Goal: Task Accomplishment & Management: Manage account settings

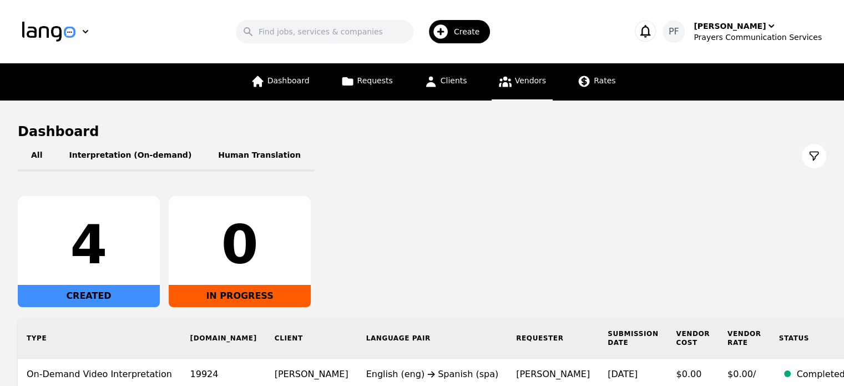
click at [536, 80] on span "Vendors" at bounding box center [530, 80] width 31 height 9
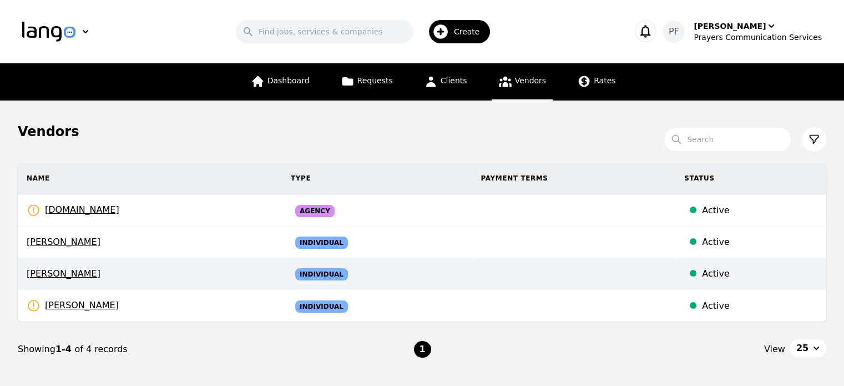
click at [90, 269] on span "[PERSON_NAME]" at bounding box center [150, 273] width 246 height 13
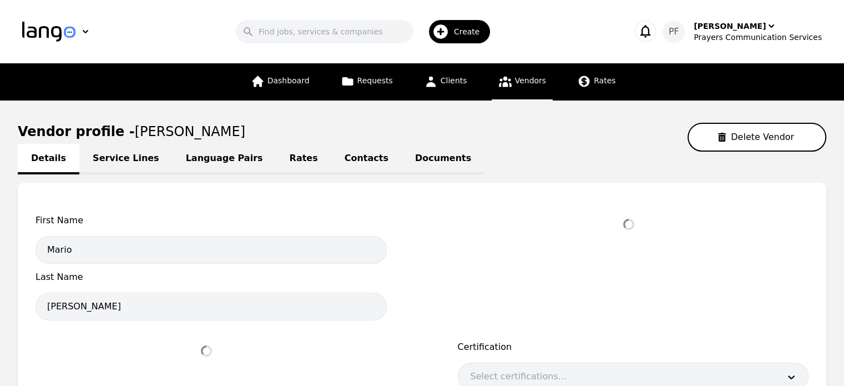
select select "active"
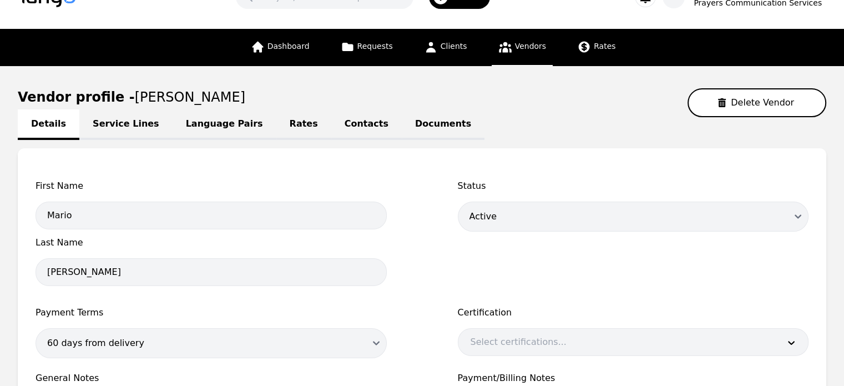
scroll to position [23, 0]
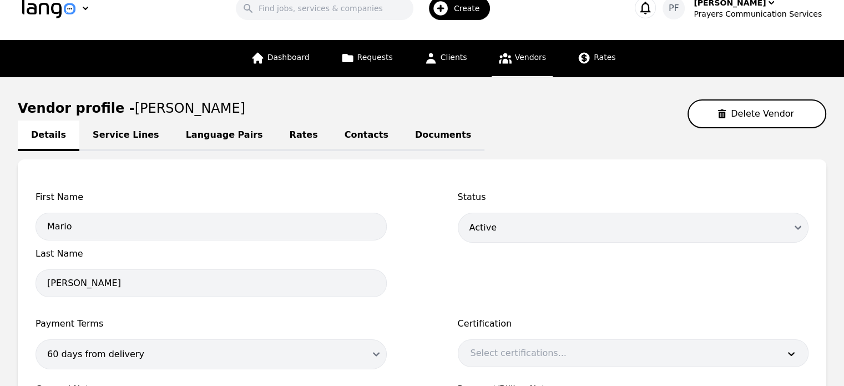
click at [110, 131] on link "Service Lines" at bounding box center [125, 135] width 93 height 31
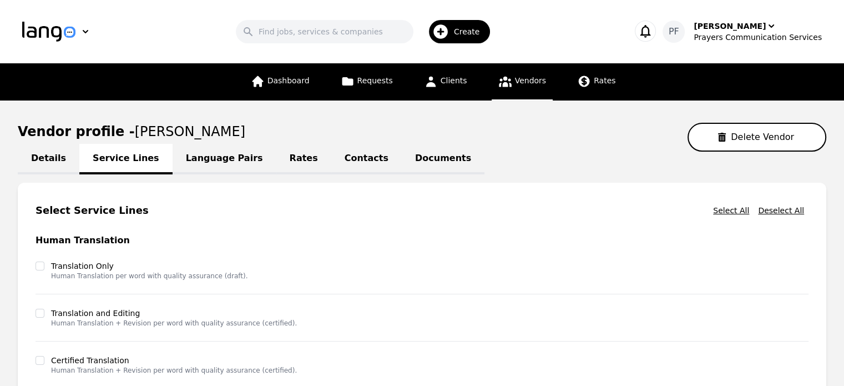
click at [213, 152] on link "Language Pairs" at bounding box center [225, 159] width 104 height 31
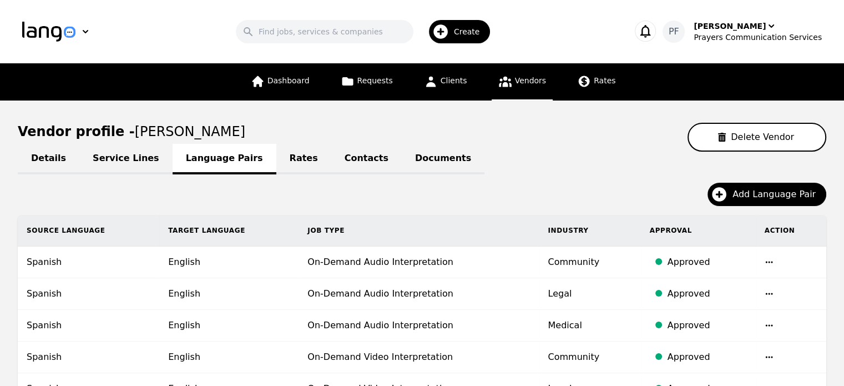
click at [277, 159] on link "Rates" at bounding box center [303, 159] width 55 height 31
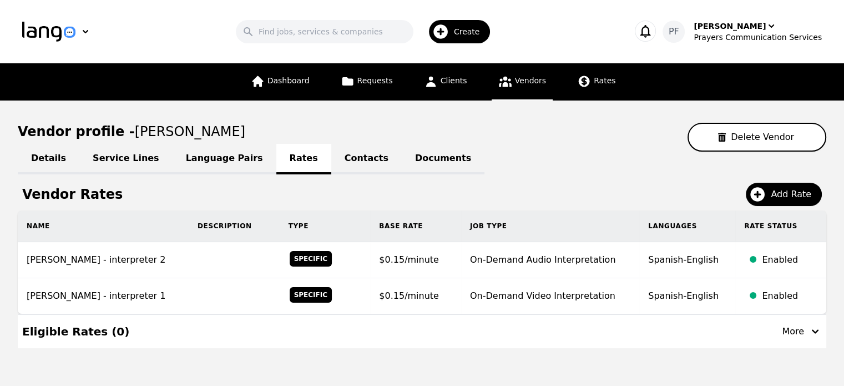
click at [331, 155] on link "Contacts" at bounding box center [366, 159] width 70 height 31
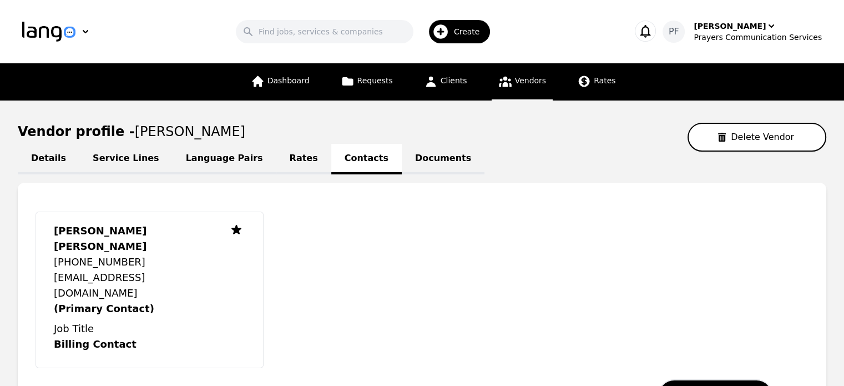
click at [402, 159] on link "Documents" at bounding box center [443, 159] width 83 height 31
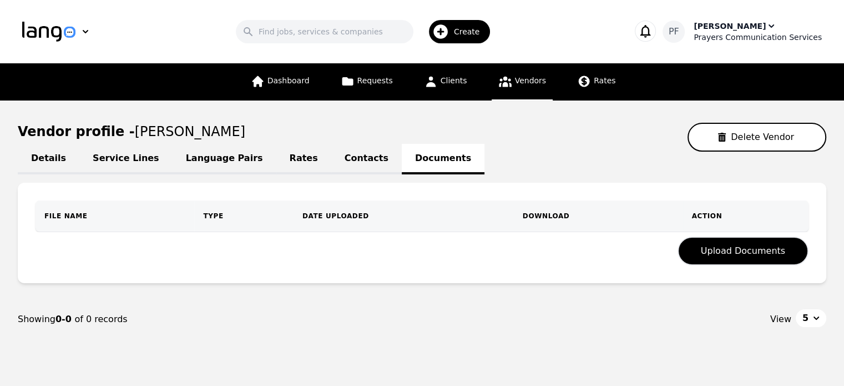
click at [742, 28] on div "[PERSON_NAME]" at bounding box center [730, 26] width 72 height 11
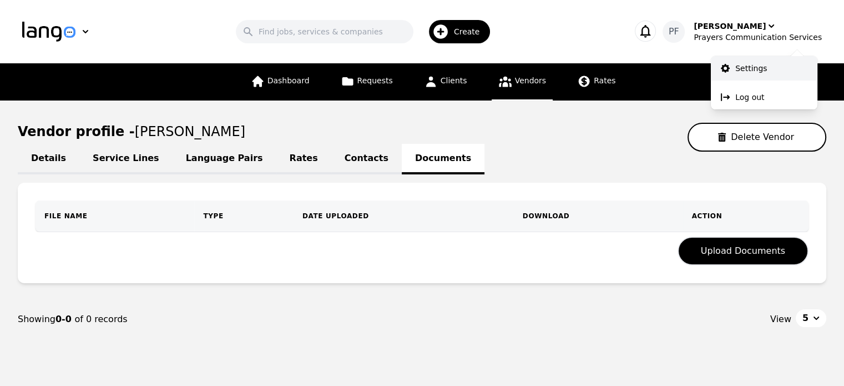
click at [739, 67] on p "Settings" at bounding box center [752, 68] width 32 height 11
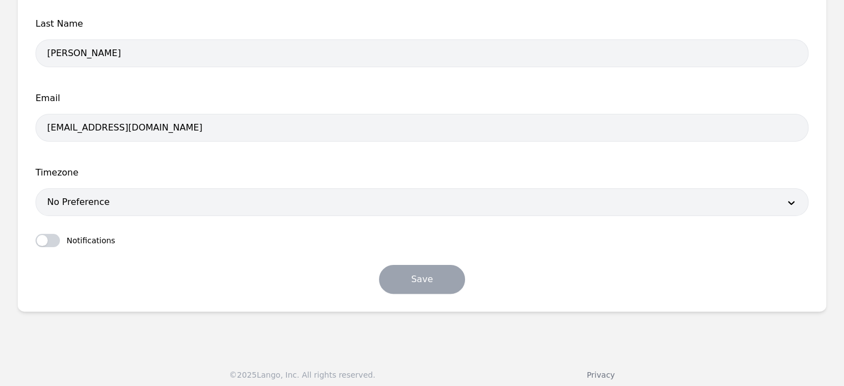
scroll to position [266, 0]
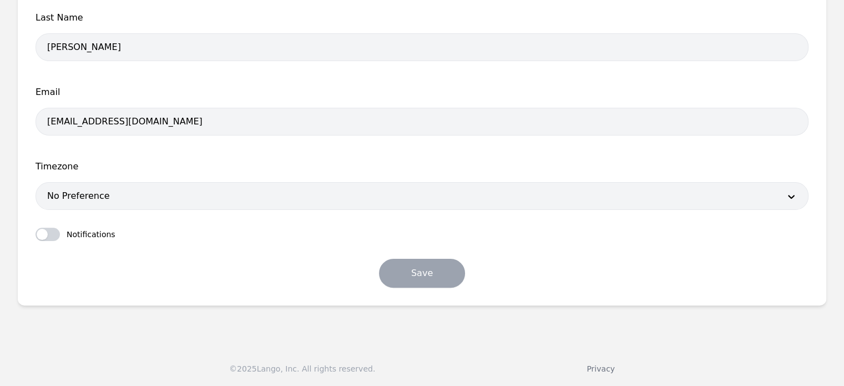
click at [139, 190] on div at bounding box center [405, 196] width 739 height 27
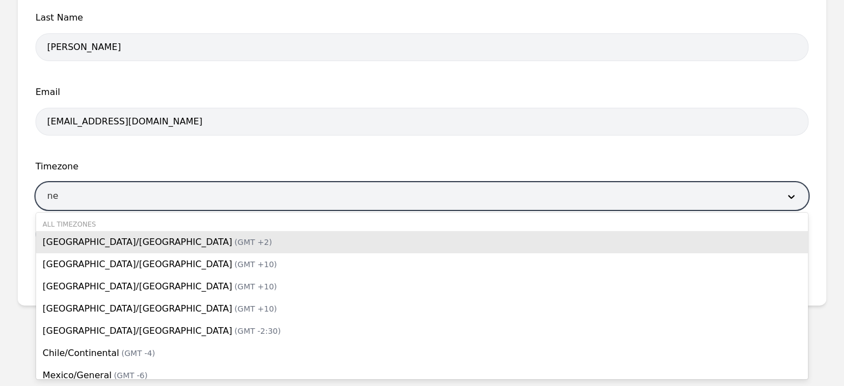
type input "new"
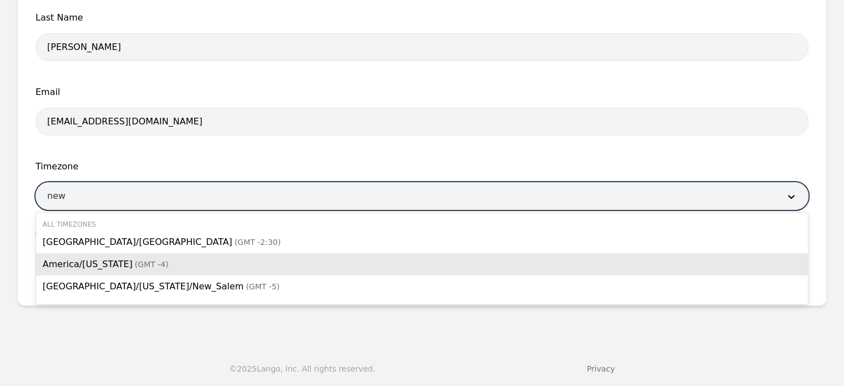
click at [92, 260] on span "America/[US_STATE] (GMT -4)" at bounding box center [106, 264] width 126 height 11
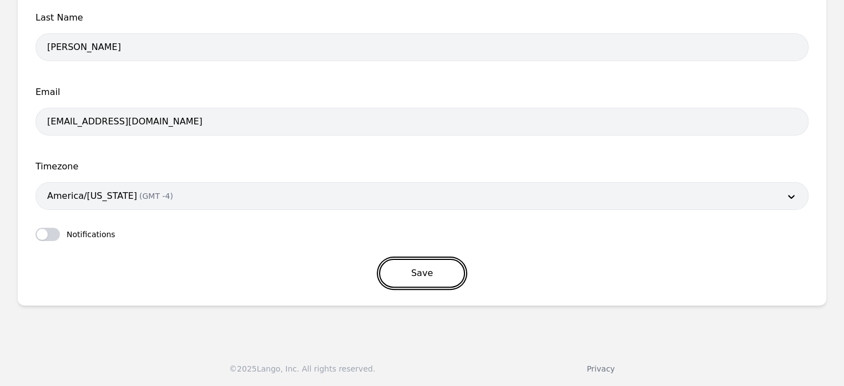
click at [416, 268] on button "Save" at bounding box center [422, 273] width 86 height 29
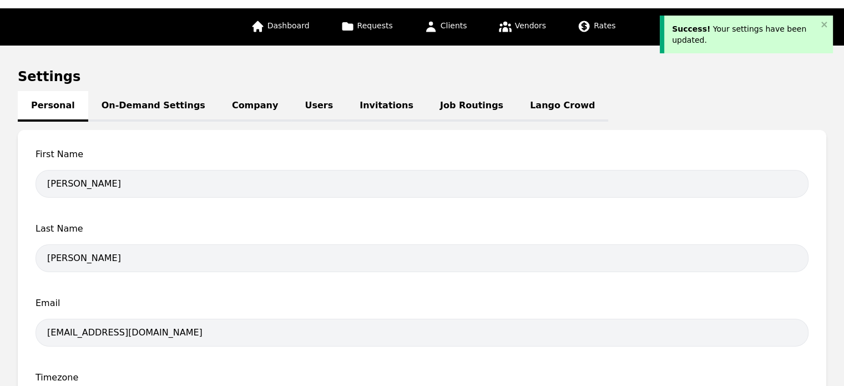
scroll to position [0, 0]
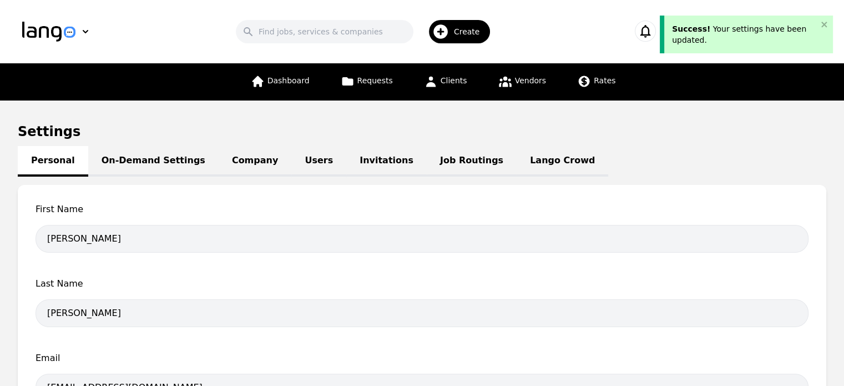
click at [124, 164] on link "On-Demand Settings" at bounding box center [153, 161] width 130 height 31
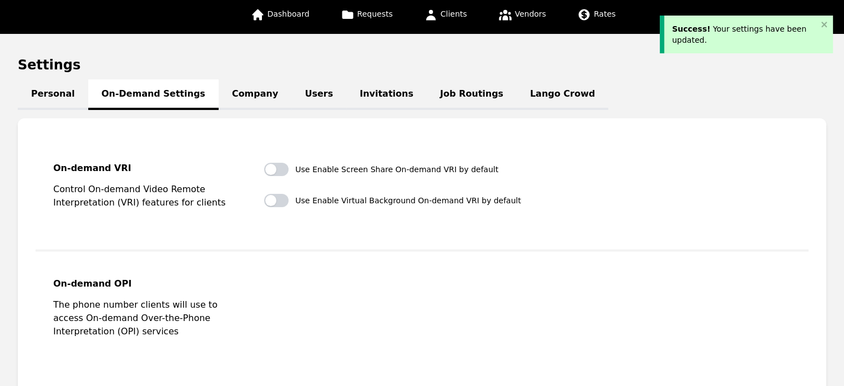
scroll to position [66, 0]
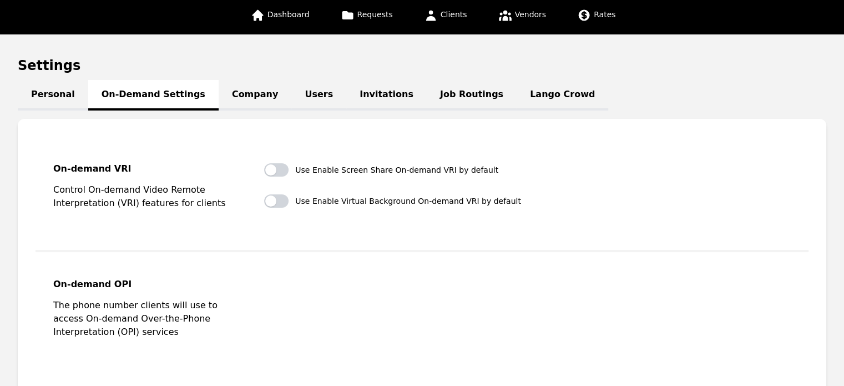
click at [243, 89] on link "Company" at bounding box center [255, 95] width 73 height 31
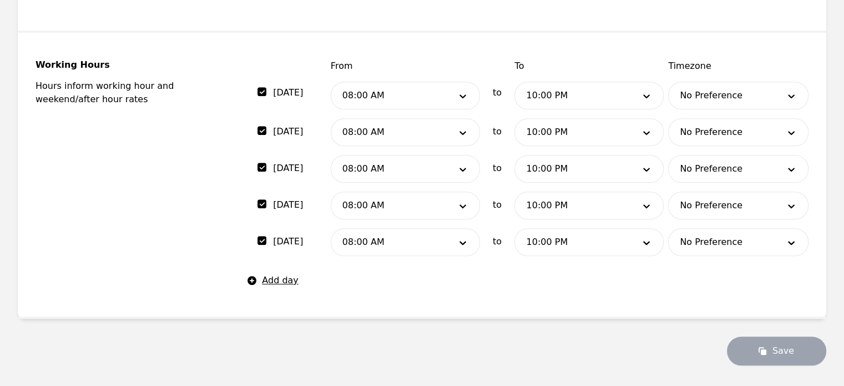
scroll to position [699, 0]
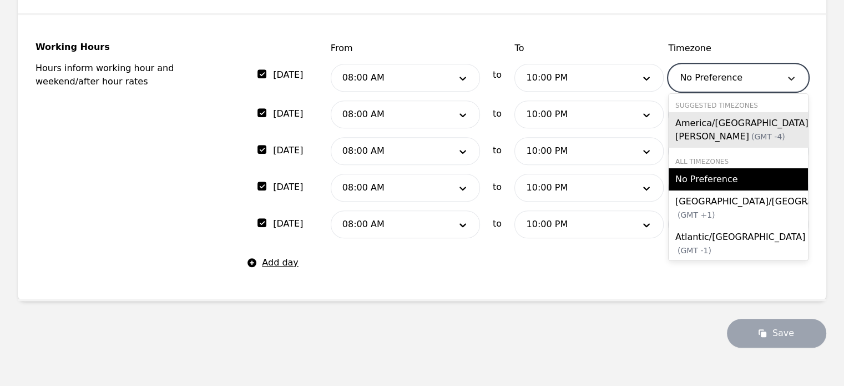
click at [777, 79] on div at bounding box center [791, 77] width 33 height 27
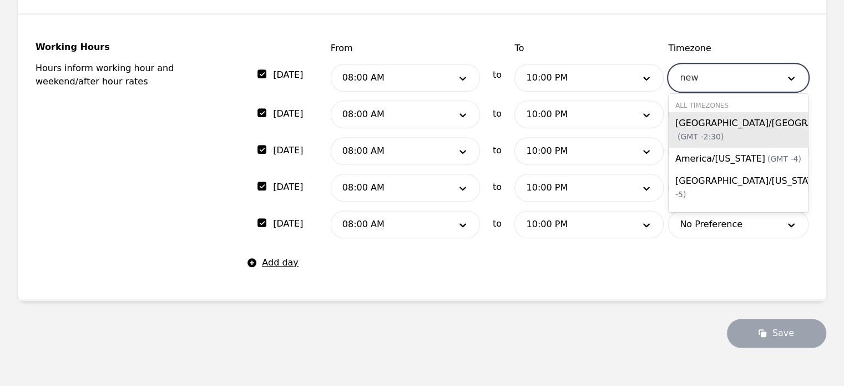
type input "new"
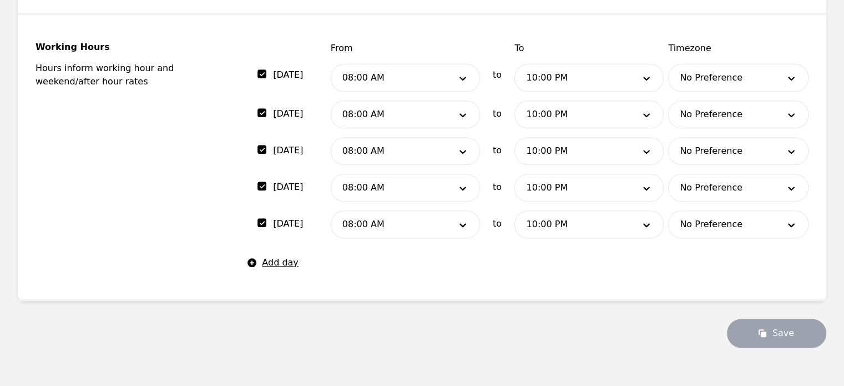
click at [457, 275] on fieldset "Working Hours Hours inform working hour and weekend/after hour rates [DATE] Fro…" at bounding box center [422, 158] width 809 height 286
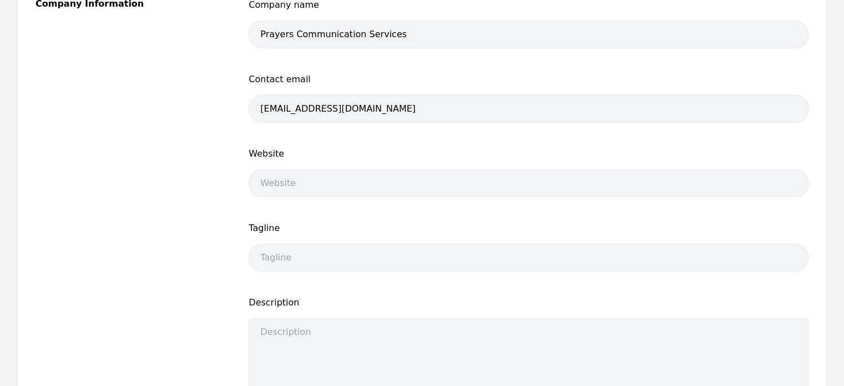
scroll to position [0, 0]
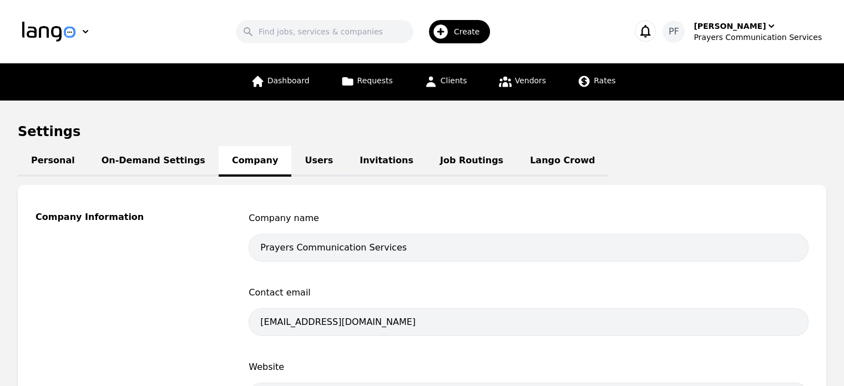
click at [298, 170] on link "Users" at bounding box center [318, 161] width 55 height 31
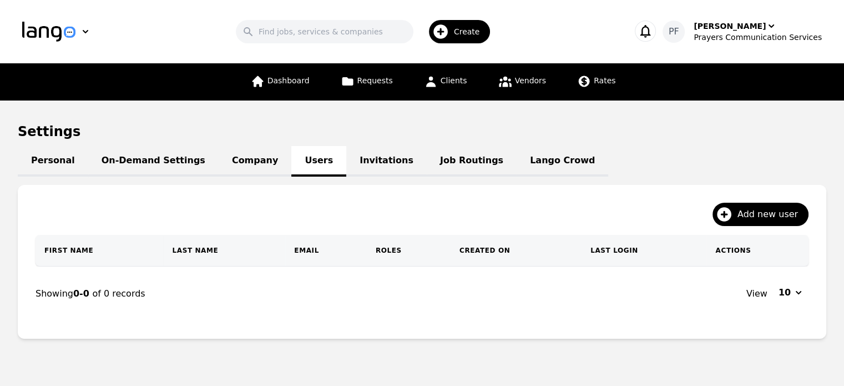
scroll to position [33, 0]
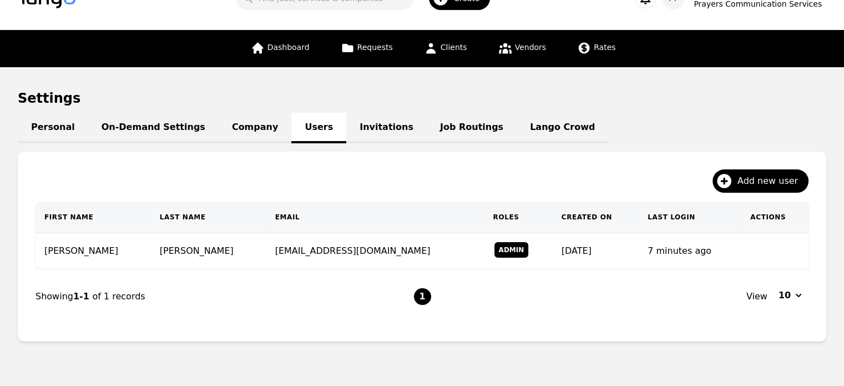
click at [357, 135] on link "Invitations" at bounding box center [386, 128] width 80 height 31
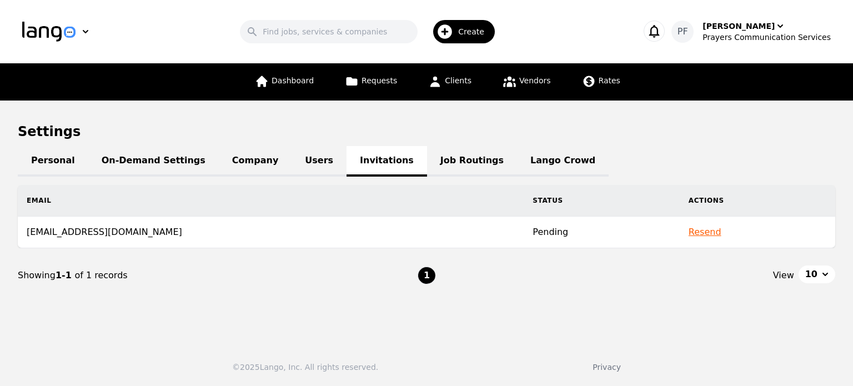
click at [427, 159] on link "Job Routings" at bounding box center [472, 161] width 90 height 31
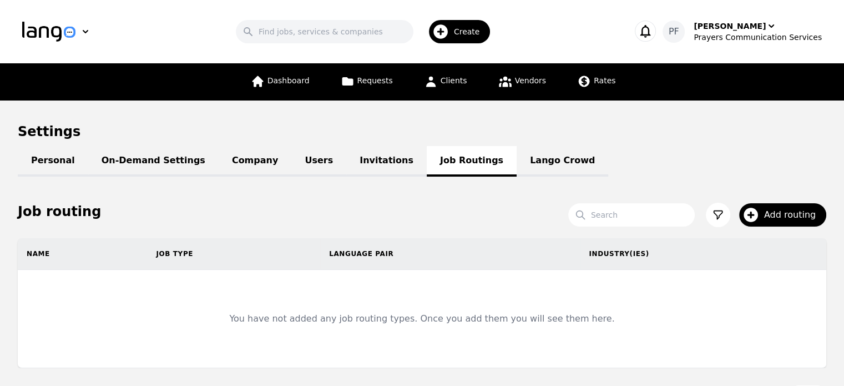
click at [517, 168] on link "Lango Crowd" at bounding box center [563, 161] width 92 height 31
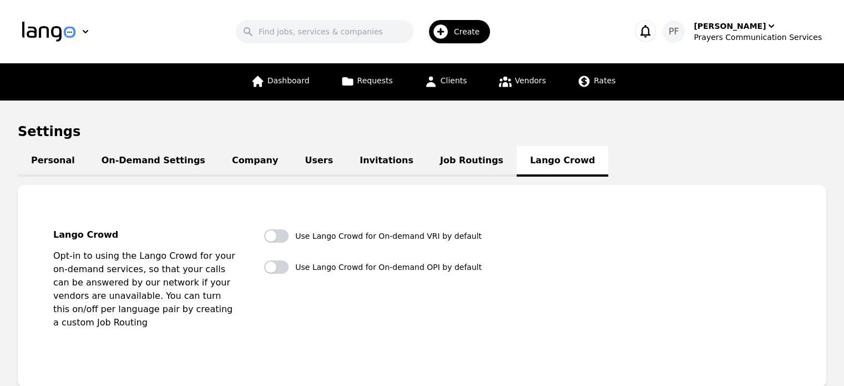
click at [138, 148] on link "On-Demand Settings" at bounding box center [153, 161] width 130 height 31
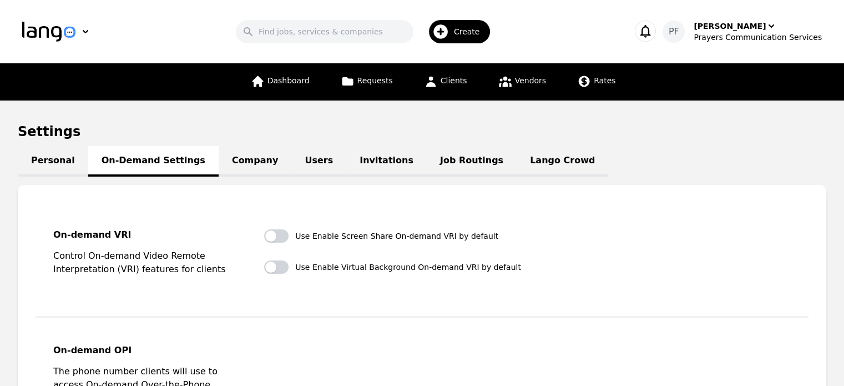
click at [741, 48] on header "Search Create PF [PERSON_NAME] Prayers Communication Services" at bounding box center [422, 31] width 844 height 63
click at [739, 39] on div "Prayers Communication Services" at bounding box center [758, 37] width 128 height 11
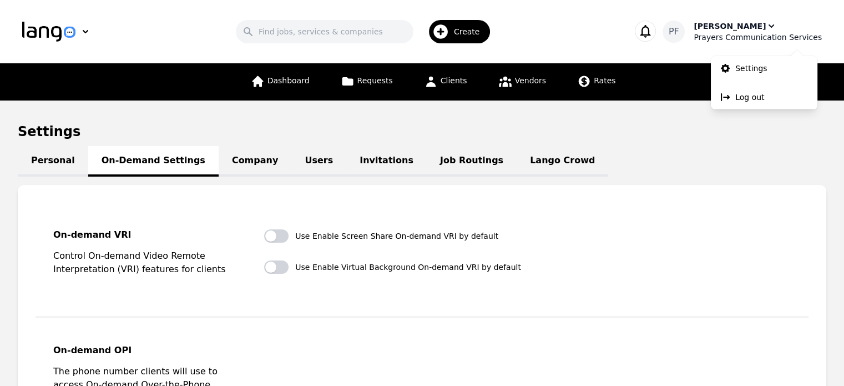
click at [685, 26] on div "PF" at bounding box center [674, 32] width 22 height 22
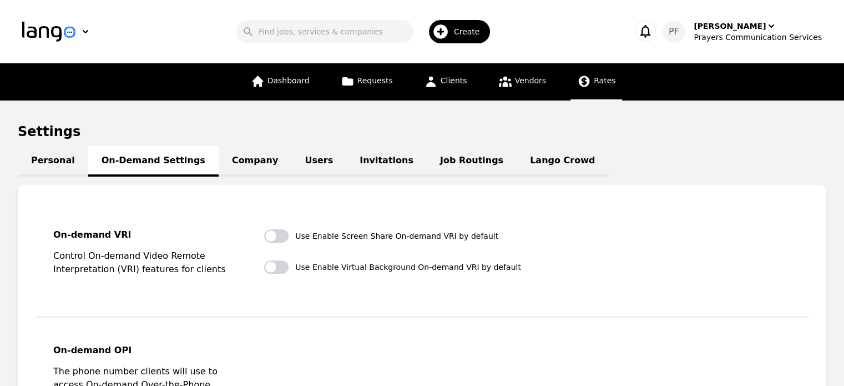
click at [596, 81] on span "Rates" at bounding box center [605, 80] width 22 height 9
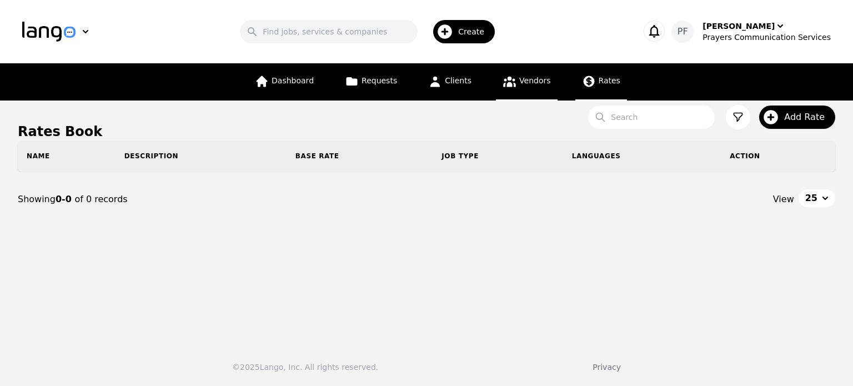
click at [523, 82] on span "Vendors" at bounding box center [534, 80] width 31 height 9
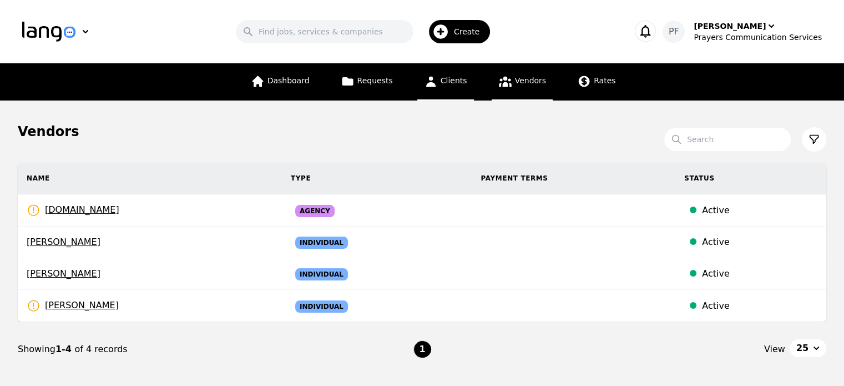
click at [457, 85] on span "Clients" at bounding box center [454, 80] width 27 height 9
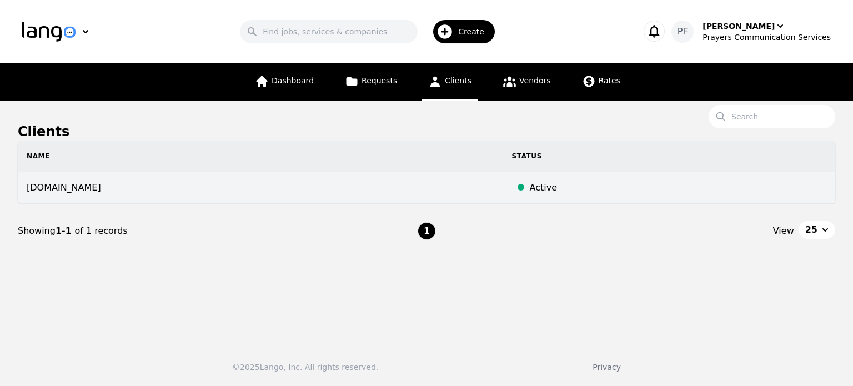
click at [84, 195] on td "[DOMAIN_NAME]" at bounding box center [260, 188] width 485 height 32
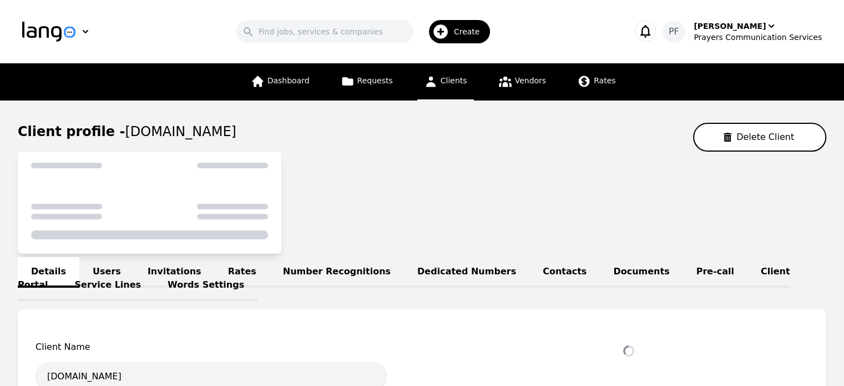
select select "active"
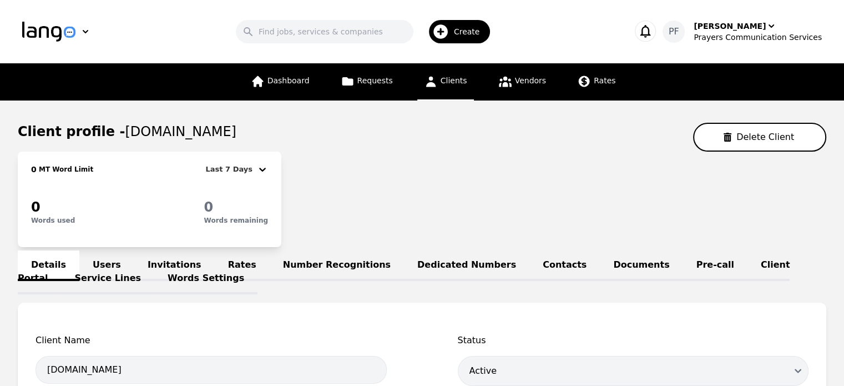
scroll to position [110, 0]
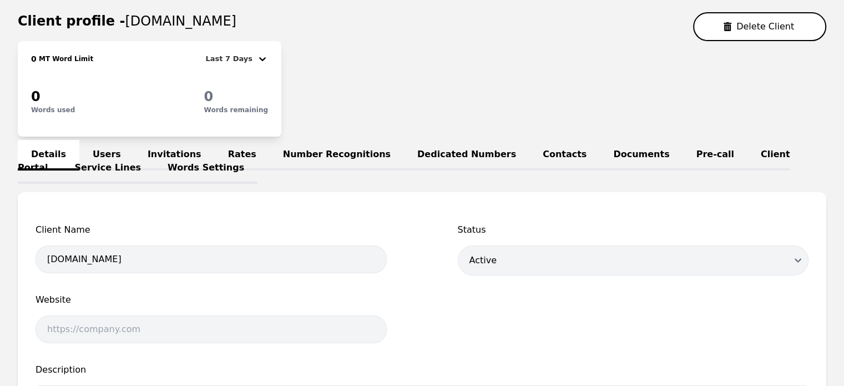
click at [154, 158] on link "Words Settings" at bounding box center [205, 168] width 103 height 31
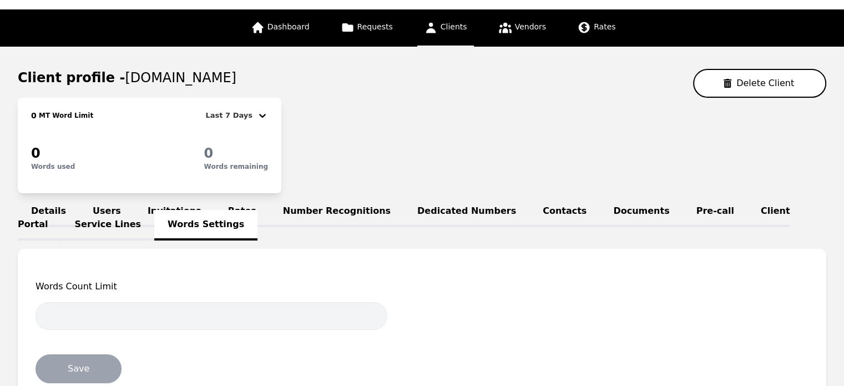
scroll to position [110, 0]
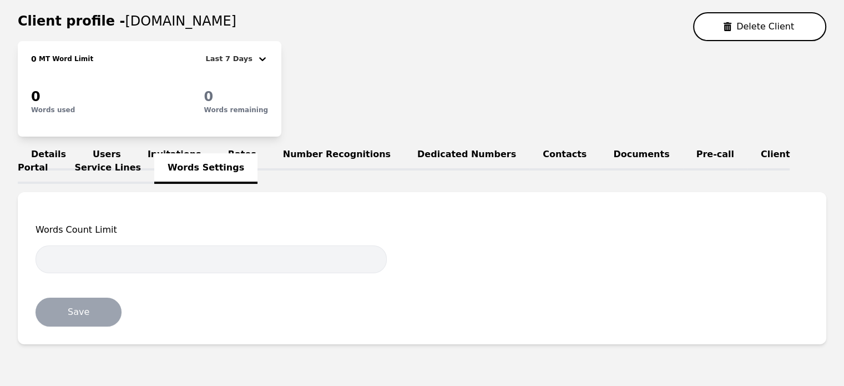
click at [158, 156] on link "Invitations" at bounding box center [174, 155] width 80 height 31
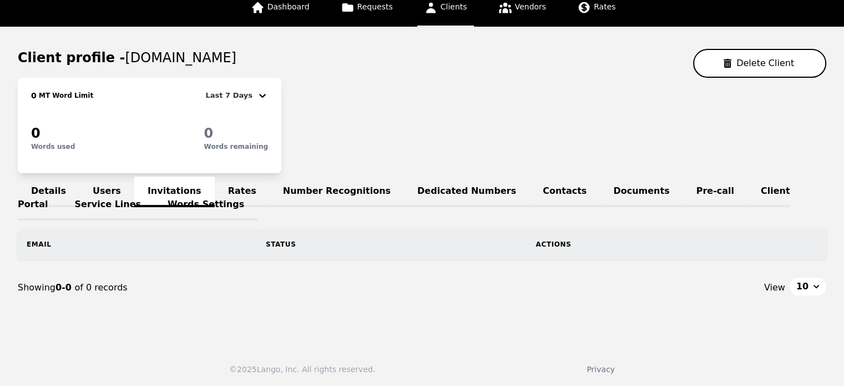
click at [225, 193] on link "Rates" at bounding box center [242, 192] width 55 height 31
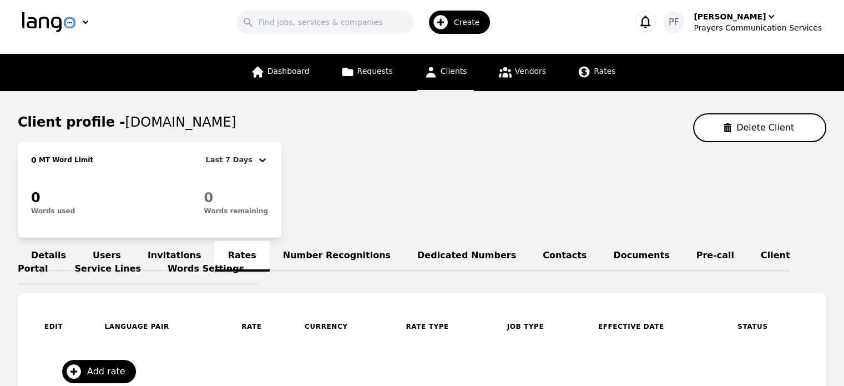
scroll to position [74, 0]
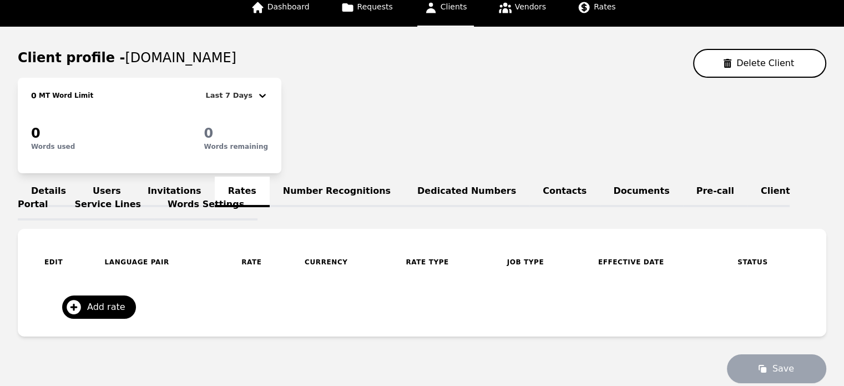
click at [315, 190] on link "Number Recognitions" at bounding box center [337, 192] width 134 height 31
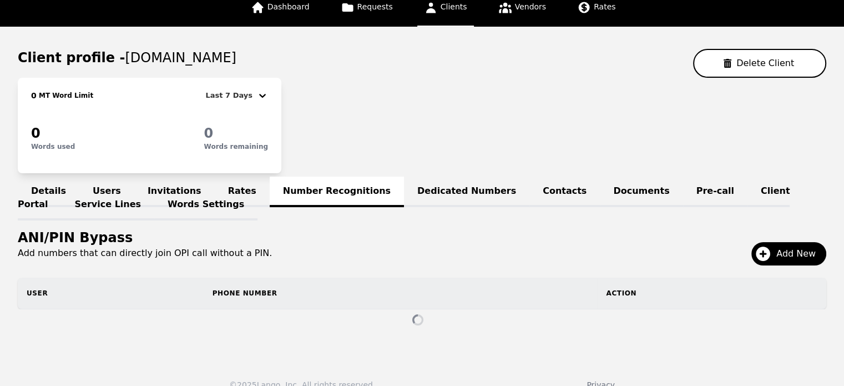
scroll to position [69, 0]
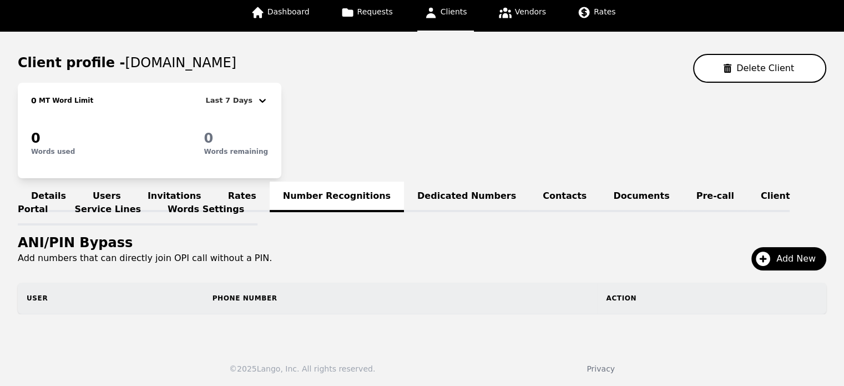
click at [425, 195] on link "Dedicated Numbers" at bounding box center [466, 197] width 125 height 31
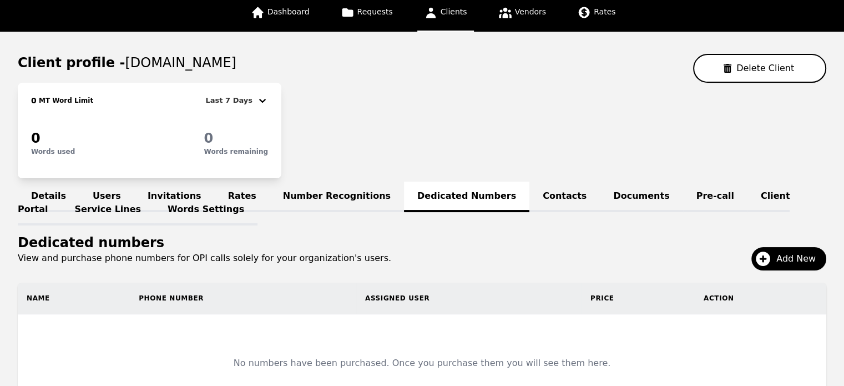
click at [530, 202] on link "Contacts" at bounding box center [565, 197] width 70 height 31
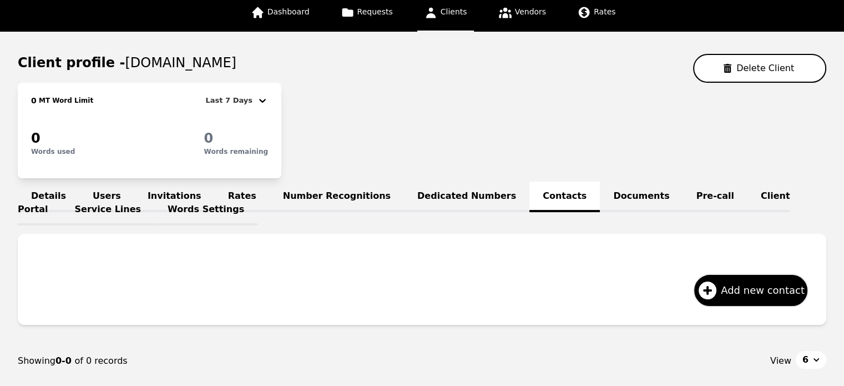
click at [600, 194] on link "Documents" at bounding box center [641, 197] width 83 height 31
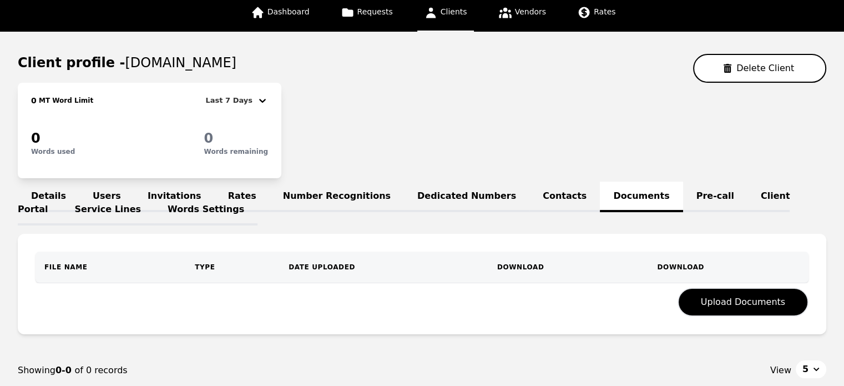
click at [683, 195] on link "Pre-call" at bounding box center [715, 197] width 64 height 31
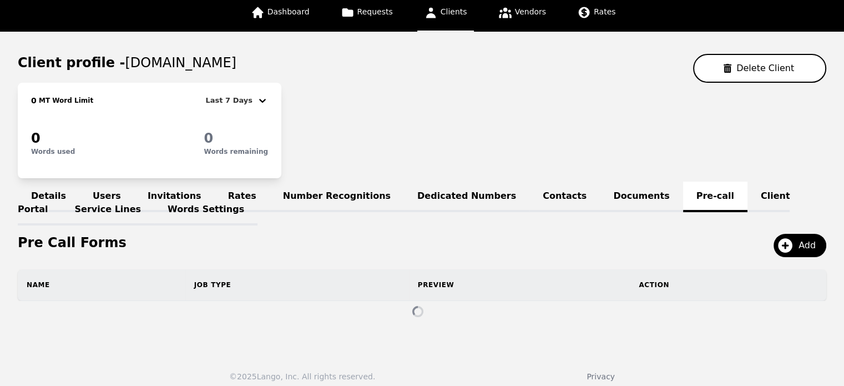
click at [702, 202] on link "Client Portal" at bounding box center [404, 204] width 772 height 44
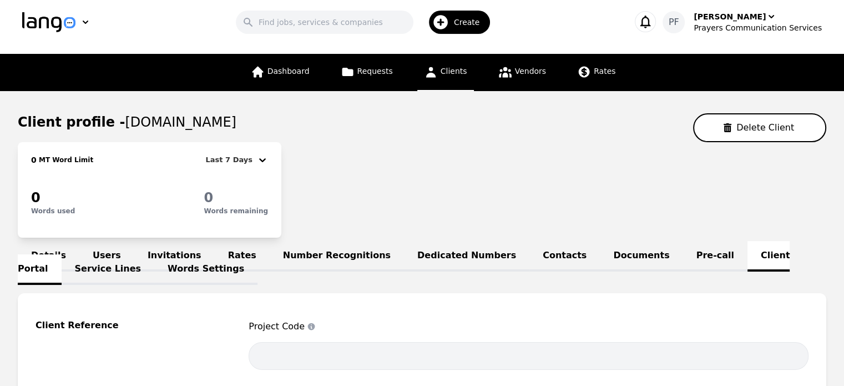
scroll to position [69, 0]
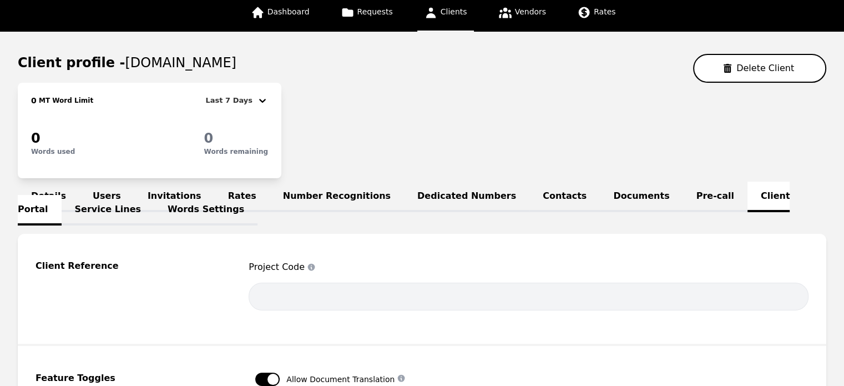
click at [155, 197] on link "Service Lines" at bounding box center [108, 210] width 93 height 31
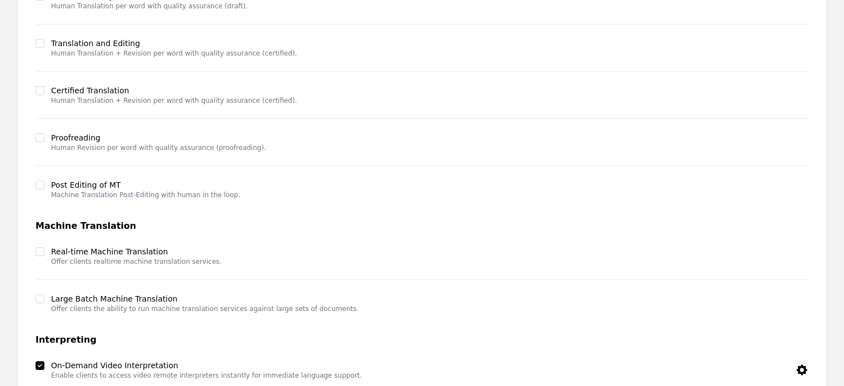
scroll to position [564, 0]
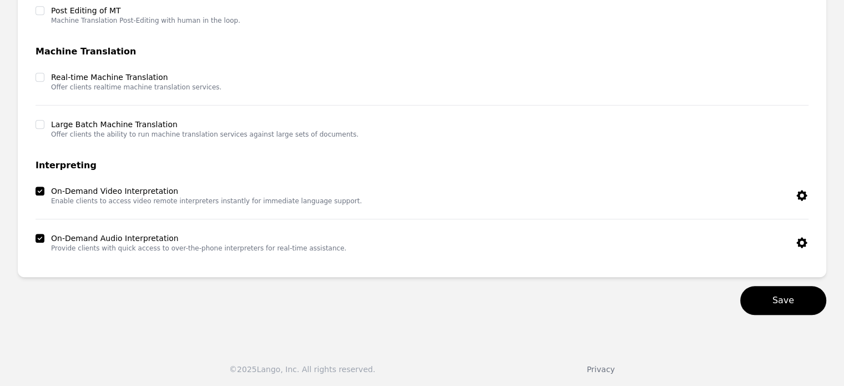
click at [797, 190] on icon "button" at bounding box center [801, 195] width 13 height 13
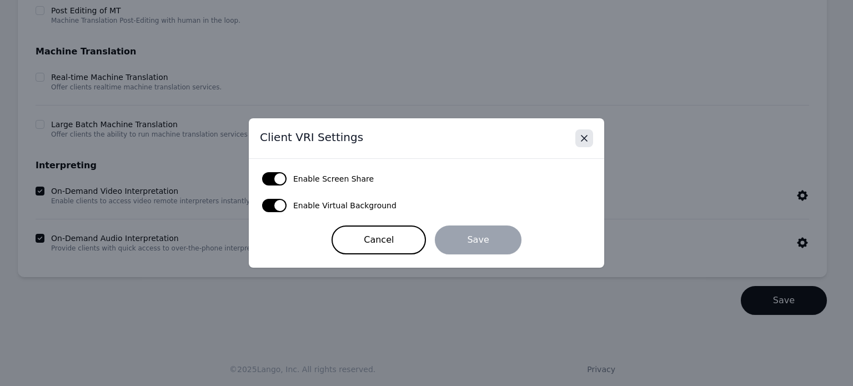
click at [580, 142] on icon "Close" at bounding box center [583, 138] width 11 height 11
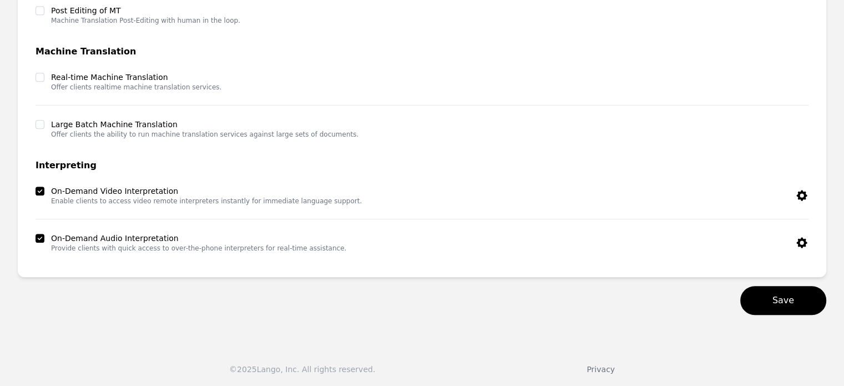
click at [800, 238] on icon "button" at bounding box center [802, 242] width 11 height 11
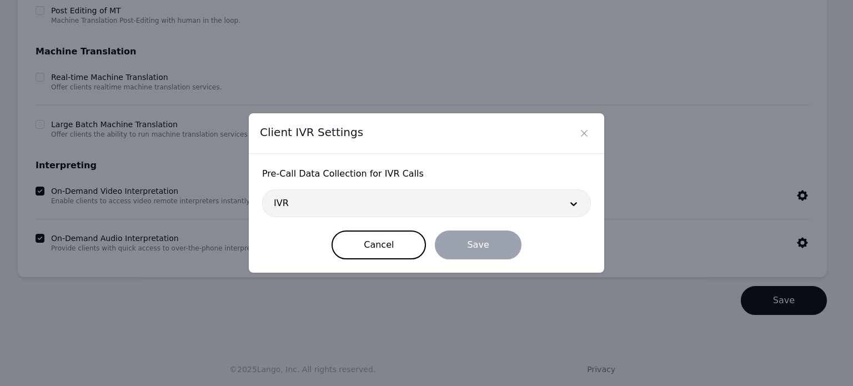
click at [521, 210] on div at bounding box center [410, 203] width 294 height 27
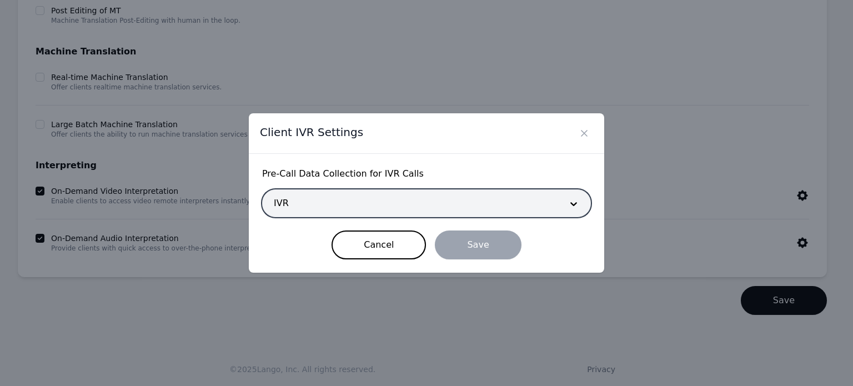
click at [521, 210] on div at bounding box center [410, 203] width 294 height 27
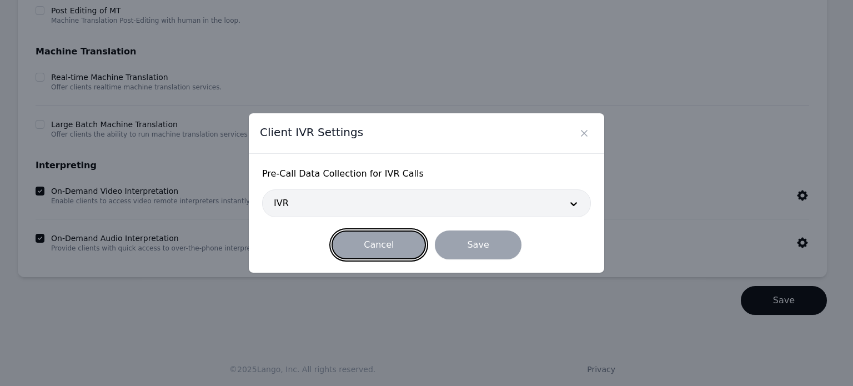
click at [382, 244] on button "Cancel" at bounding box center [378, 244] width 94 height 29
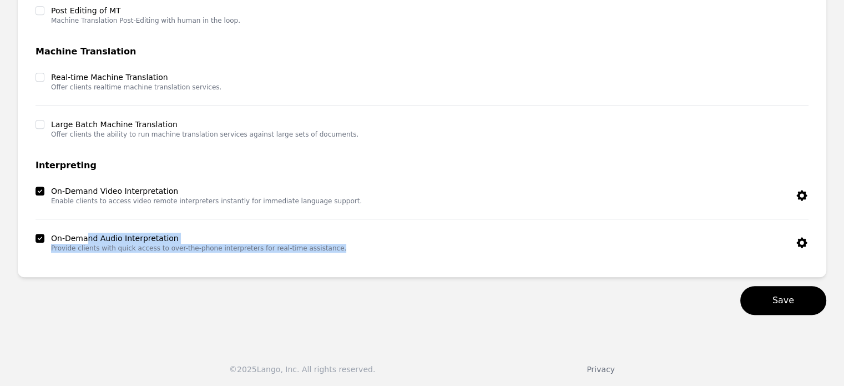
drag, startPoint x: 316, startPoint y: 249, endPoint x: 85, endPoint y: 238, distance: 230.6
click at [85, 238] on div "On-Demand Audio Interpretation Provide clients with quick access to over-the-ph…" at bounding box center [422, 243] width 773 height 20
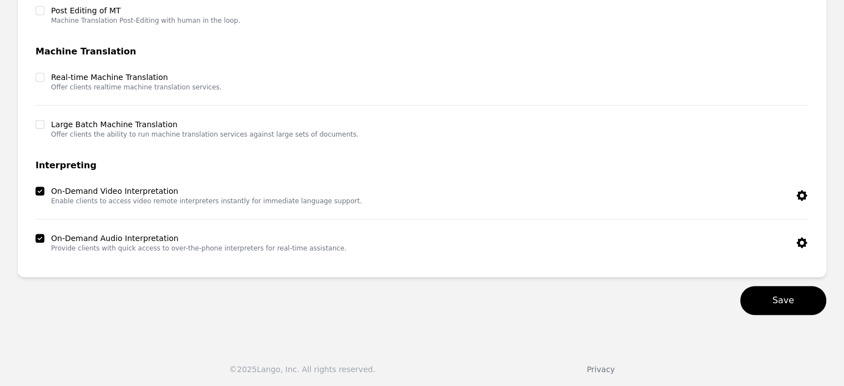
click at [329, 290] on div "Save" at bounding box center [422, 300] width 809 height 29
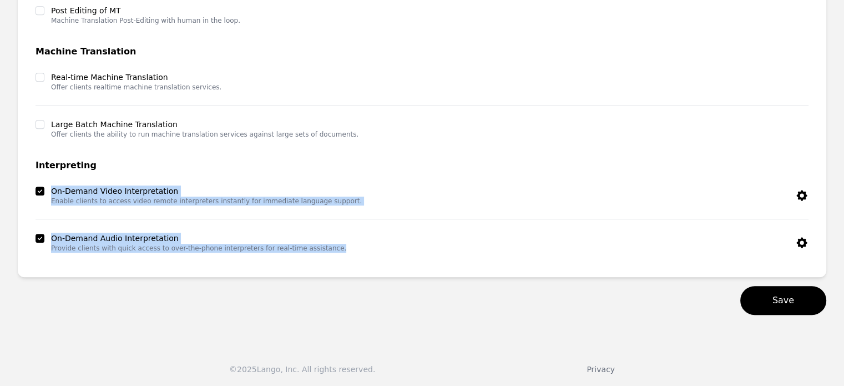
drag, startPoint x: 322, startPoint y: 245, endPoint x: 85, endPoint y: 223, distance: 237.6
click at [85, 223] on div "Interpreting On-Demand Video Interpretation Enable clients to access video remo…" at bounding box center [422, 209] width 773 height 100
copy div "On-Demand Video Interpretation Enable clients to access video remote interprete…"
click at [804, 240] on icon "button" at bounding box center [802, 242] width 11 height 11
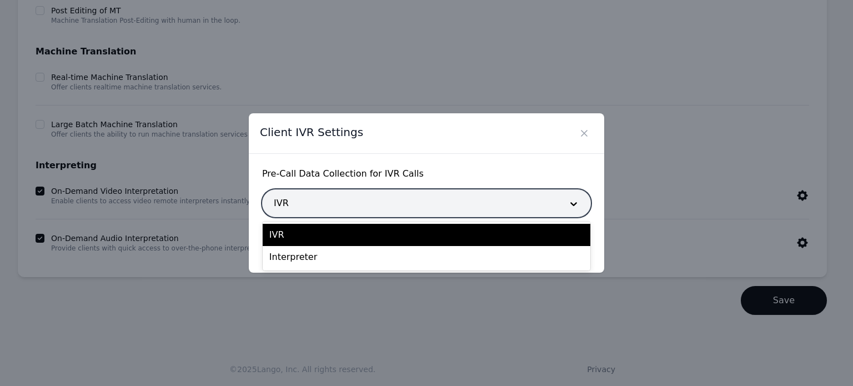
click at [360, 207] on div at bounding box center [410, 203] width 294 height 27
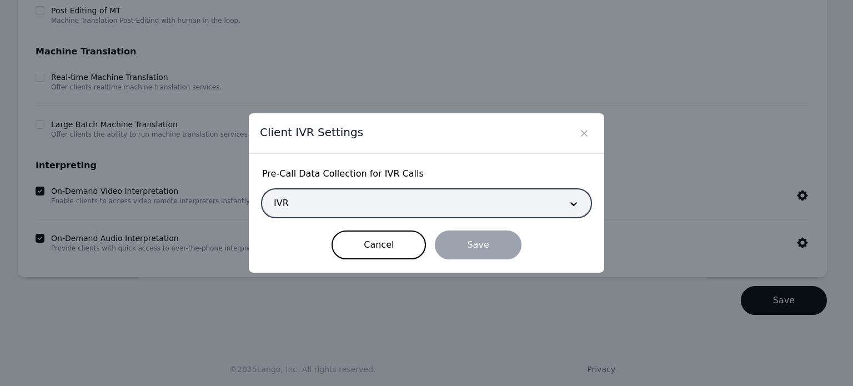
click at [324, 206] on div at bounding box center [410, 203] width 294 height 27
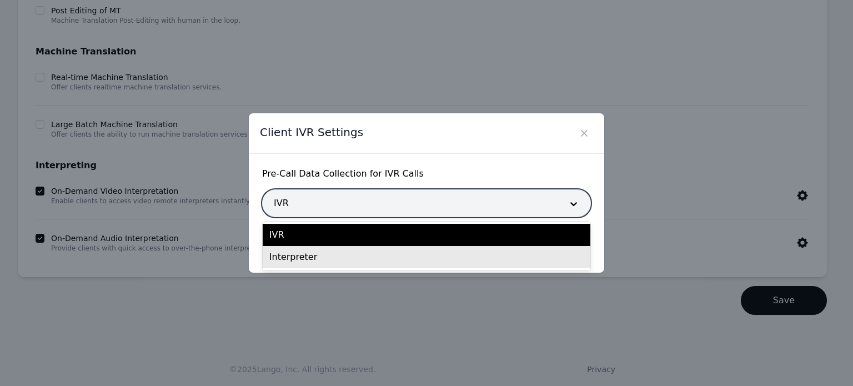
click at [309, 255] on div "Interpreter" at bounding box center [427, 257] width 328 height 22
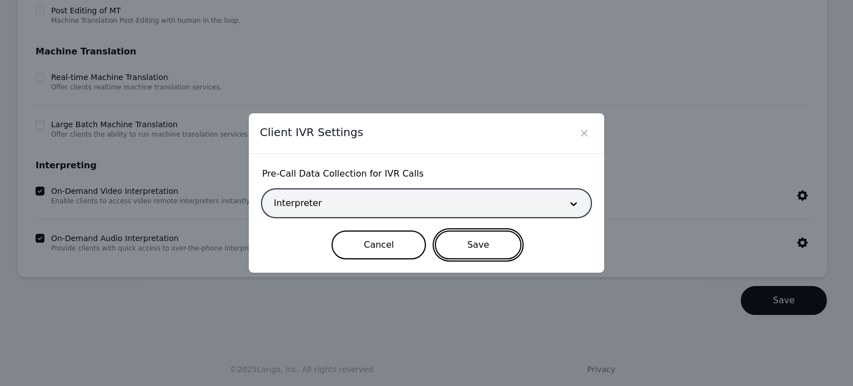
click at [471, 253] on button "Save" at bounding box center [478, 244] width 86 height 29
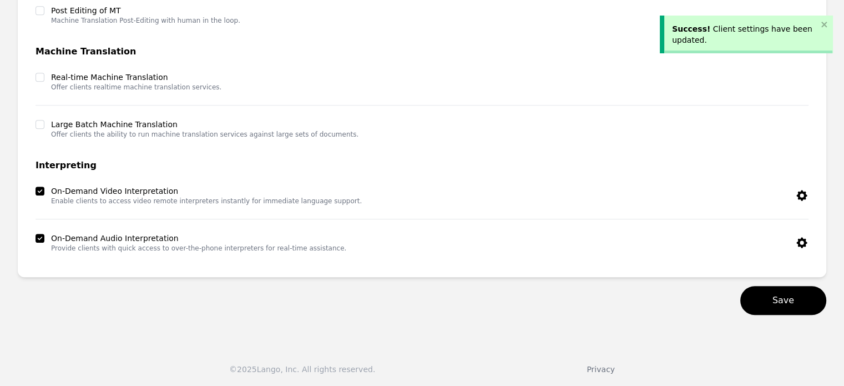
click at [802, 241] on icon "button" at bounding box center [801, 242] width 13 height 13
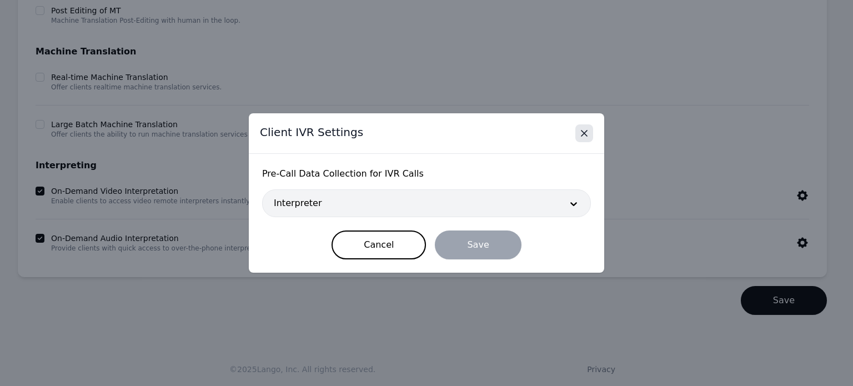
click at [590, 132] on button "Close" at bounding box center [584, 133] width 18 height 18
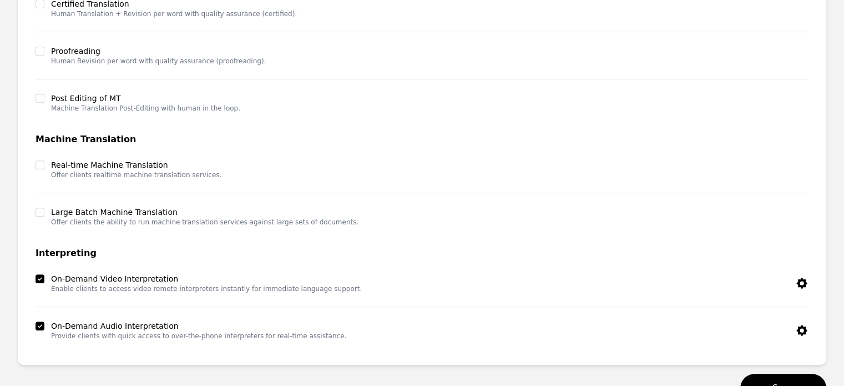
scroll to position [475, 0]
click at [803, 281] on icon "button" at bounding box center [801, 284] width 13 height 13
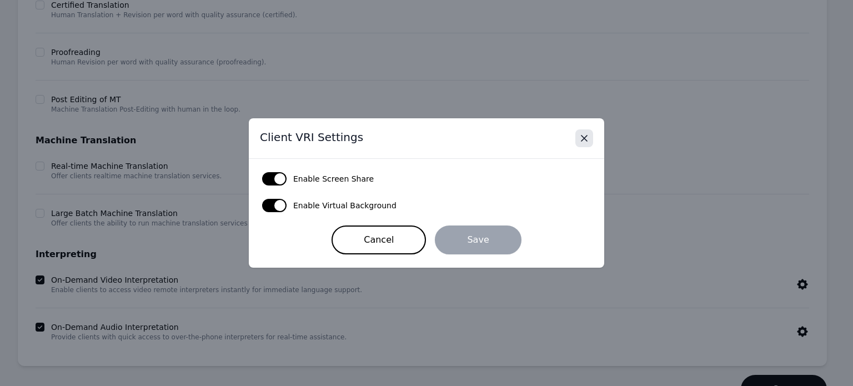
click at [590, 137] on button "Close" at bounding box center [584, 138] width 18 height 18
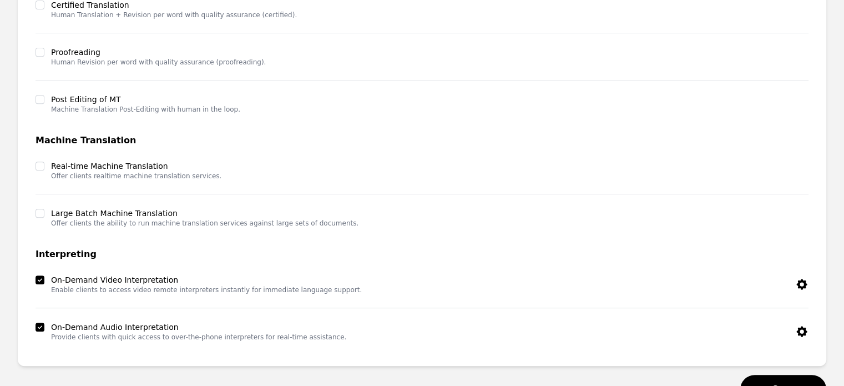
click at [799, 328] on icon "button" at bounding box center [802, 331] width 11 height 11
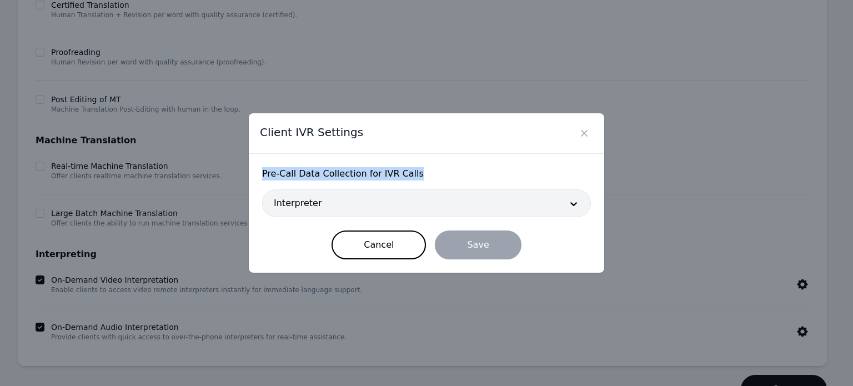
drag, startPoint x: 409, startPoint y: 175, endPoint x: 260, endPoint y: 175, distance: 149.3
click at [260, 175] on div "Pre‑Call Data Collection for IVR Calls Interpreter Cancel Save" at bounding box center [426, 213] width 355 height 119
copy span "Pre‑Call Data Collection for IVR Calls"
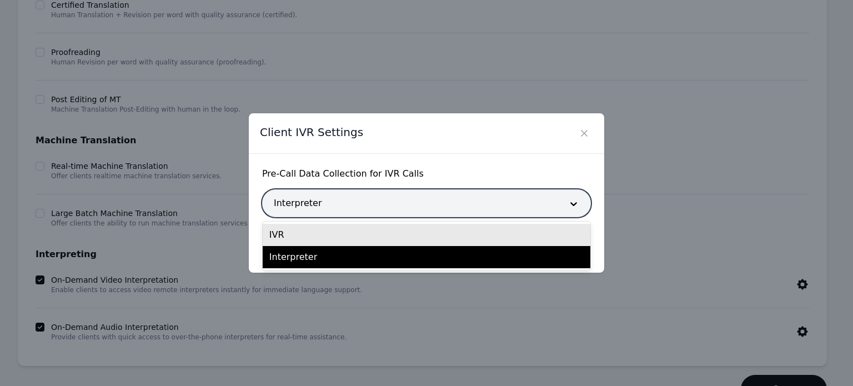
click at [318, 208] on div at bounding box center [410, 203] width 294 height 27
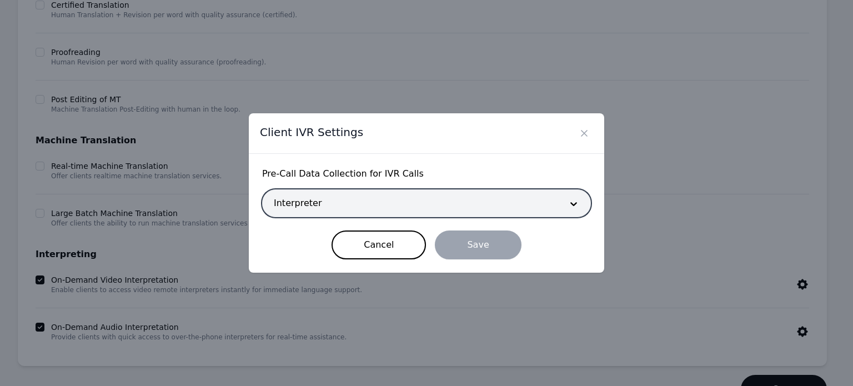
click at [318, 208] on div at bounding box center [410, 203] width 294 height 27
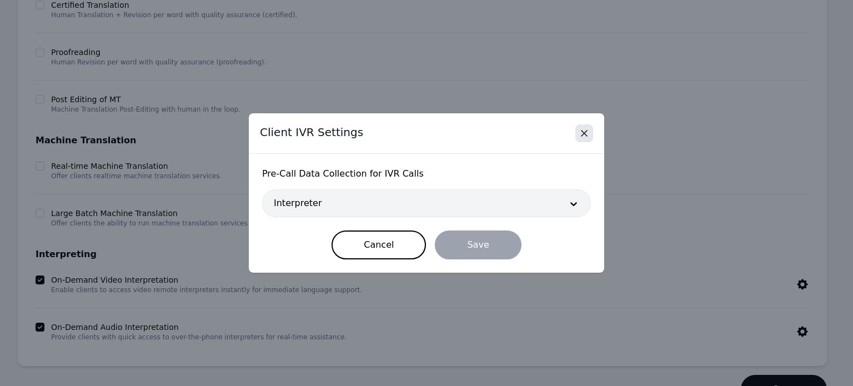
click at [582, 135] on icon "Close" at bounding box center [584, 133] width 6 height 6
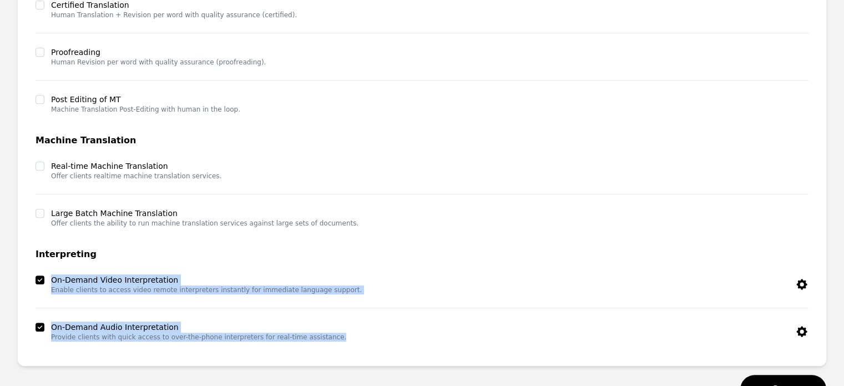
drag, startPoint x: 32, startPoint y: 268, endPoint x: 353, endPoint y: 346, distance: 330.3
click at [353, 346] on div "Select Service Lines Select All Deselect All Human Translation Translation Only…" at bounding box center [422, 96] width 809 height 538
copy div "On-Demand Video Interpretation Enable clients to access video remote interprete…"
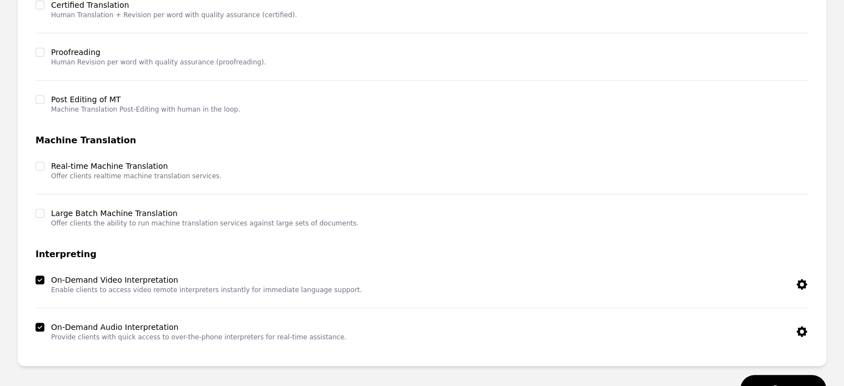
click at [369, 208] on div "Large Batch Machine Translation Offer clients the ability to run machine transl…" at bounding box center [422, 218] width 773 height 20
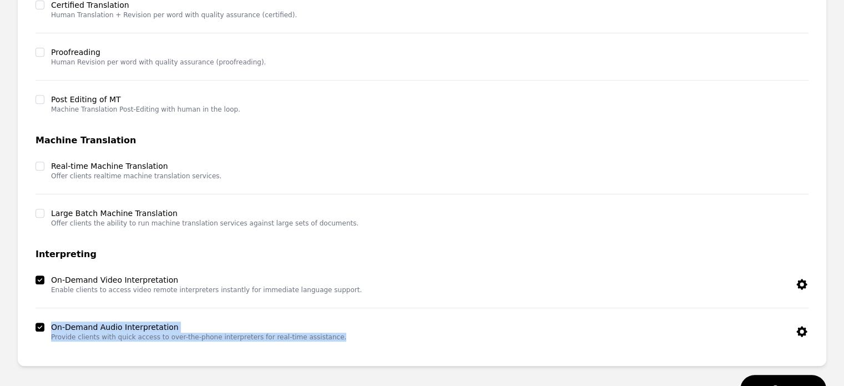
drag, startPoint x: 53, startPoint y: 324, endPoint x: 349, endPoint y: 334, distance: 296.0
click at [349, 334] on div "On-Demand Audio Interpretation Provide clients with quick access to over-the-ph…" at bounding box center [422, 331] width 773 height 20
copy div "On-Demand Audio Interpretation Provide clients with quick access to over-the-ph…"
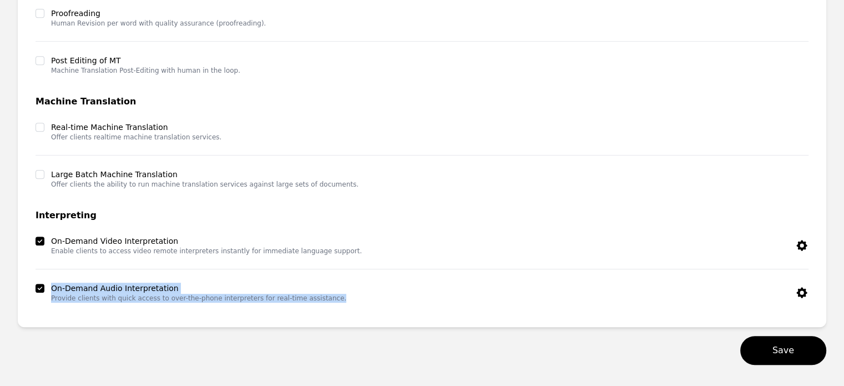
scroll to position [515, 0]
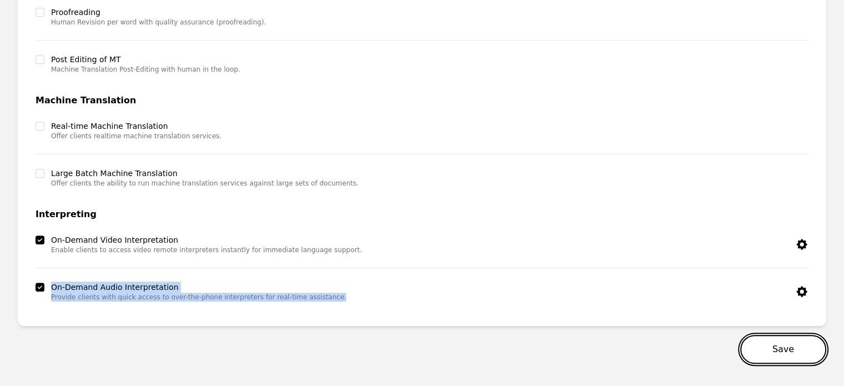
click at [778, 350] on button "Save" at bounding box center [784, 349] width 86 height 29
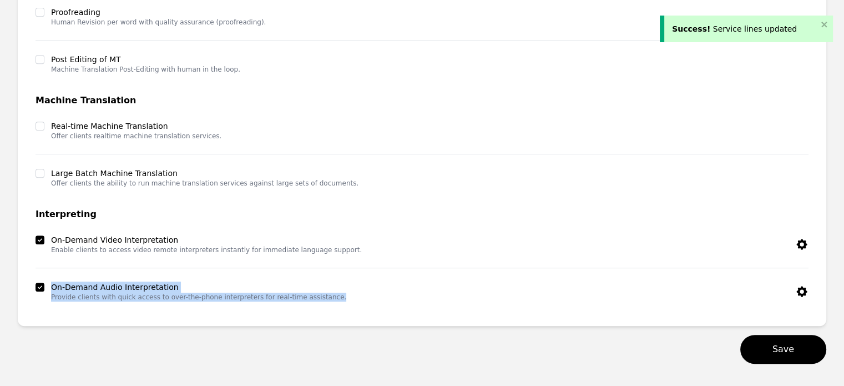
click at [804, 290] on icon "button" at bounding box center [802, 291] width 11 height 11
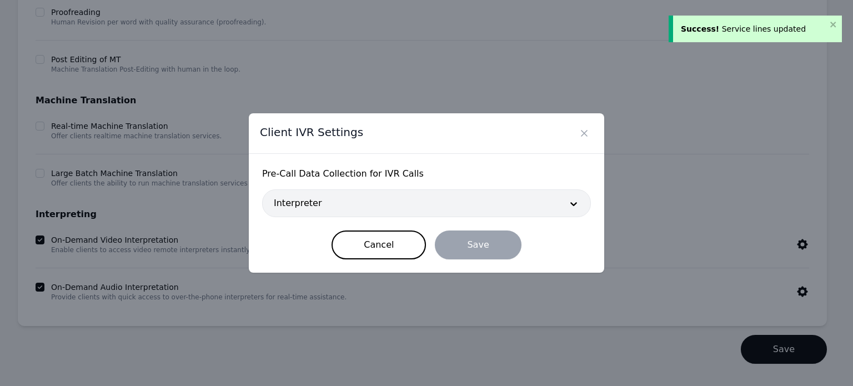
click at [728, 352] on div "Client IVR Settings Pre‑Call Data Collection for IVR Calls Interpreter Cancel S…" at bounding box center [426, 193] width 853 height 386
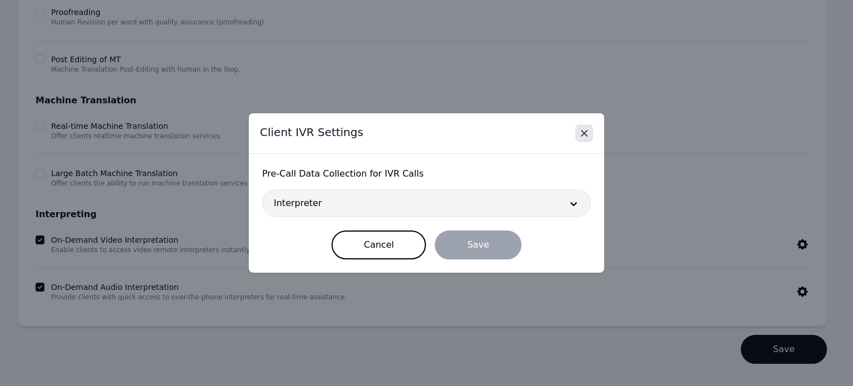
click at [586, 137] on icon "Close" at bounding box center [583, 133] width 11 height 11
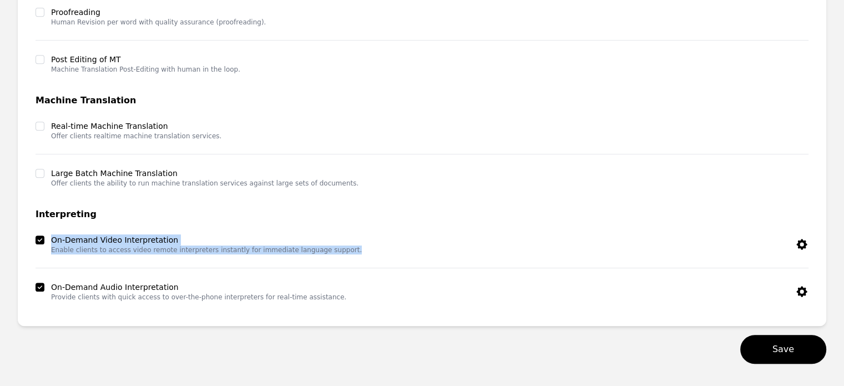
drag, startPoint x: 330, startPoint y: 248, endPoint x: 48, endPoint y: 238, distance: 282.2
click at [48, 238] on div "On-Demand Video Interpretation Enable clients to access video remote interprete…" at bounding box center [422, 244] width 773 height 20
copy div "On-Demand Video Interpretation Enable clients to access video remote interprete…"
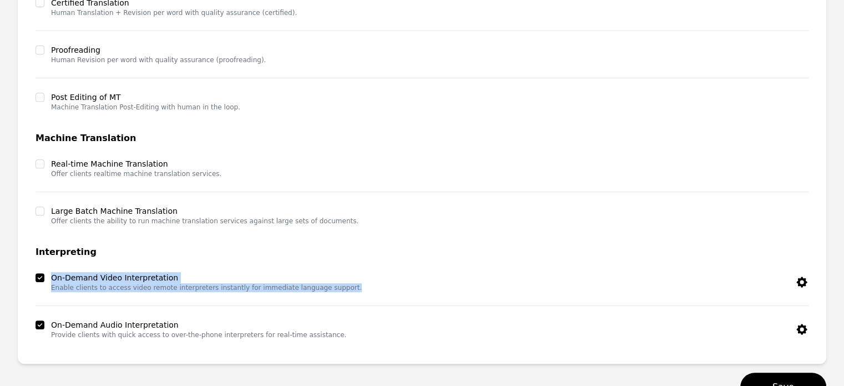
scroll to position [564, 0]
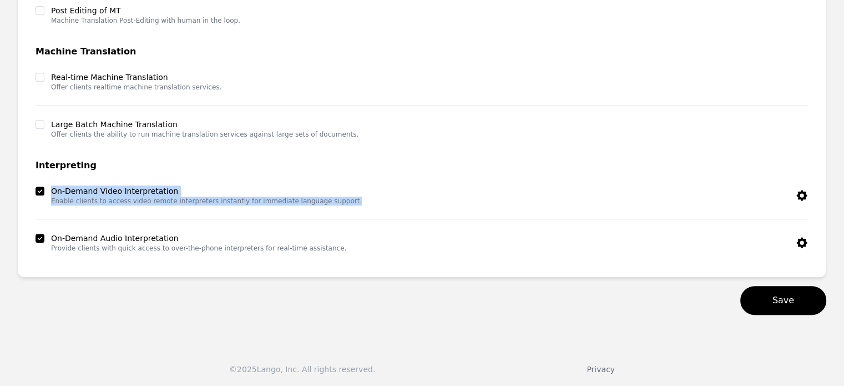
click at [796, 195] on icon "button" at bounding box center [801, 195] width 13 height 13
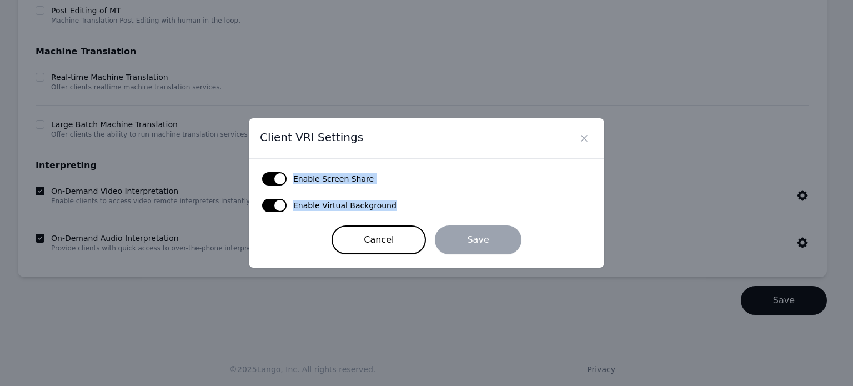
drag, startPoint x: 406, startPoint y: 208, endPoint x: 289, endPoint y: 169, distance: 123.8
click at [289, 169] on div "Enable Screen Share Enable Virtual Background Cancel Save" at bounding box center [426, 213] width 355 height 109
copy form "Enable Screen Share Enable Virtual Background"
click at [590, 141] on button "Close" at bounding box center [584, 138] width 18 height 18
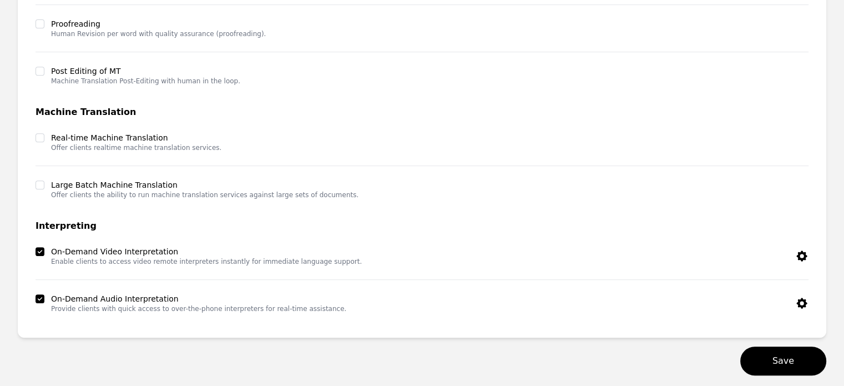
scroll to position [0, 0]
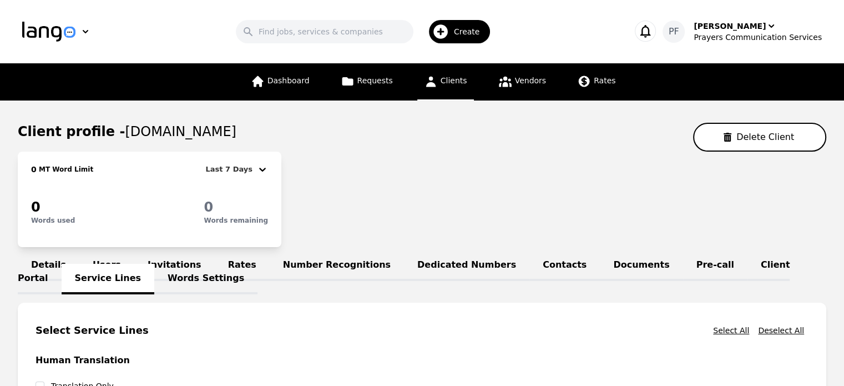
click at [708, 268] on link "Client Portal" at bounding box center [404, 272] width 772 height 44
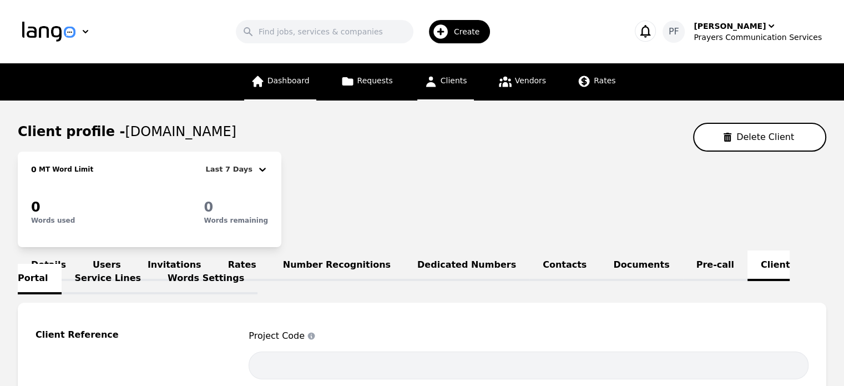
click at [300, 90] on link "Dashboard" at bounding box center [280, 81] width 72 height 37
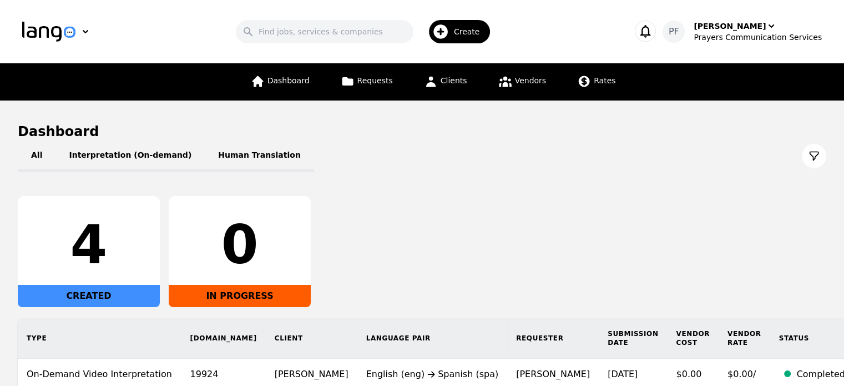
click at [400, 78] on div "Dashboard Requests Clients Vendors Rates" at bounding box center [433, 81] width 379 height 37
click at [371, 82] on span "Requests" at bounding box center [375, 80] width 36 height 9
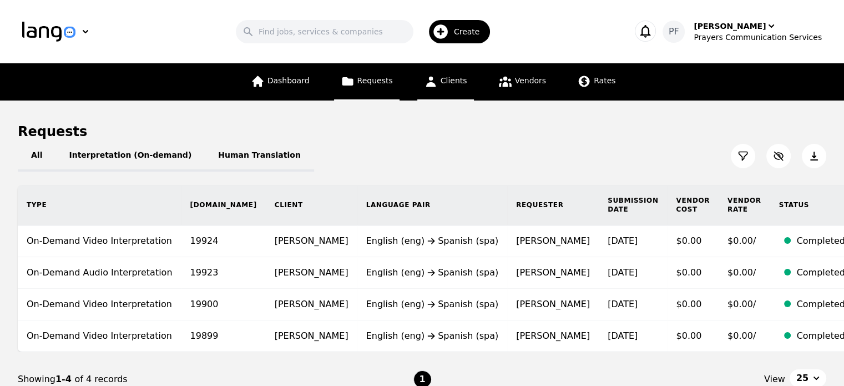
click at [430, 85] on icon at bounding box center [431, 82] width 10 height 11
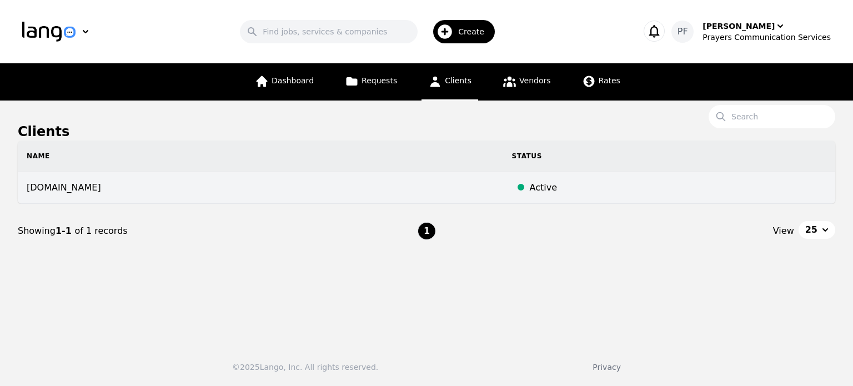
click at [70, 182] on td "[DOMAIN_NAME]" at bounding box center [260, 188] width 485 height 32
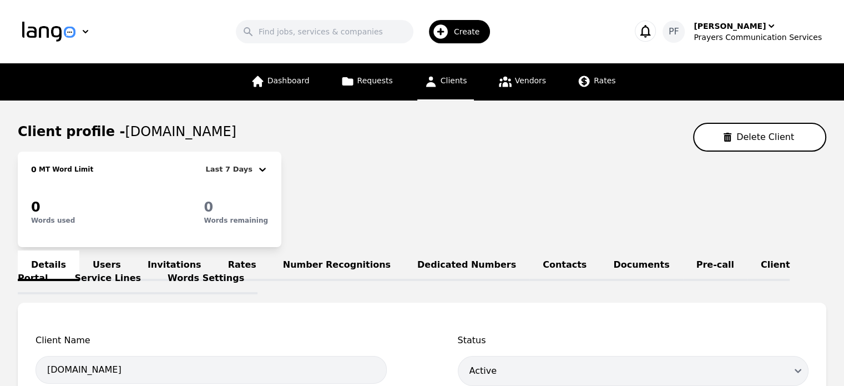
scroll to position [164, 0]
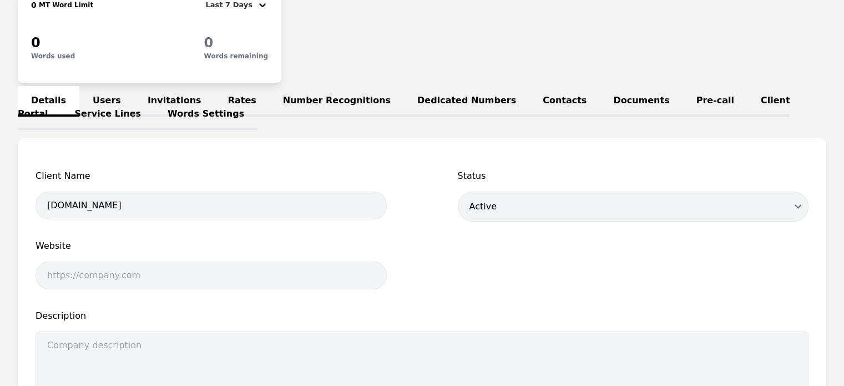
click at [683, 98] on link "Pre-call" at bounding box center [715, 101] width 64 height 31
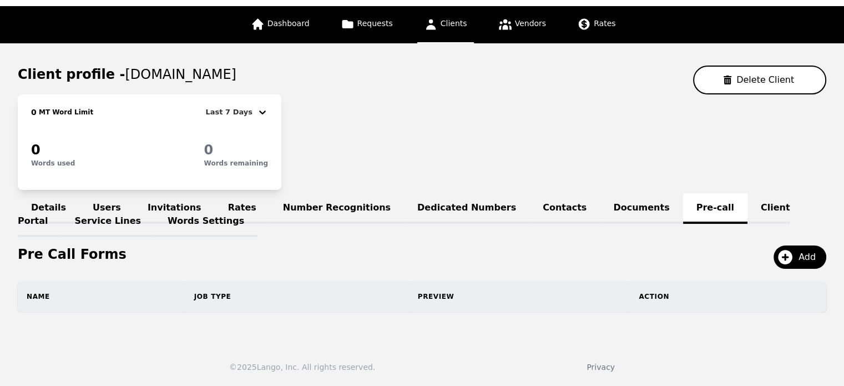
scroll to position [56, 0]
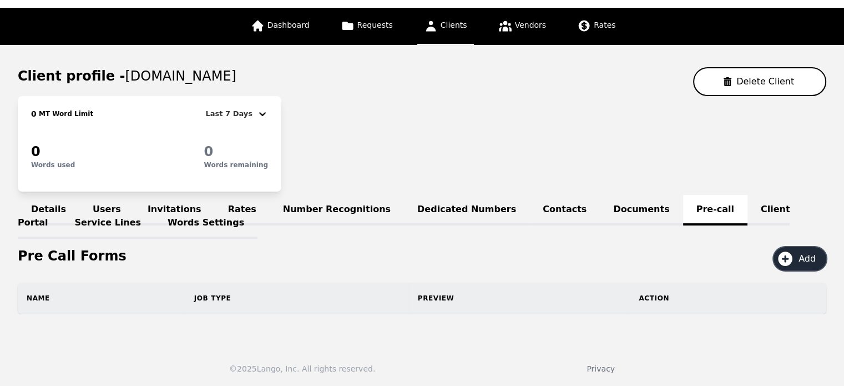
click at [788, 255] on icon "button" at bounding box center [785, 258] width 14 height 14
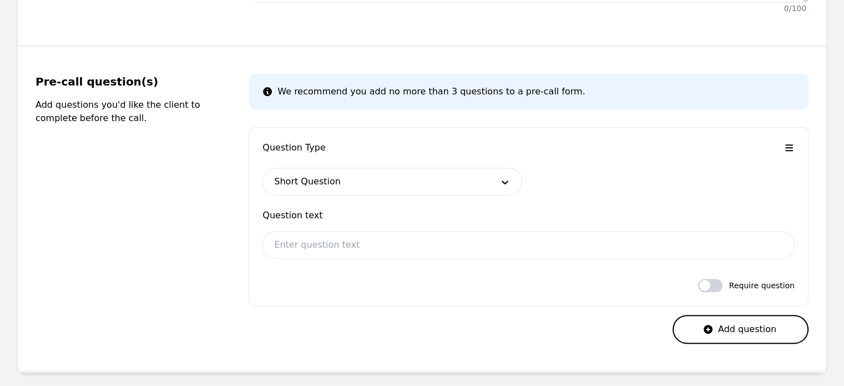
scroll to position [393, 0]
click at [606, 217] on span "Question text" at bounding box center [529, 215] width 532 height 13
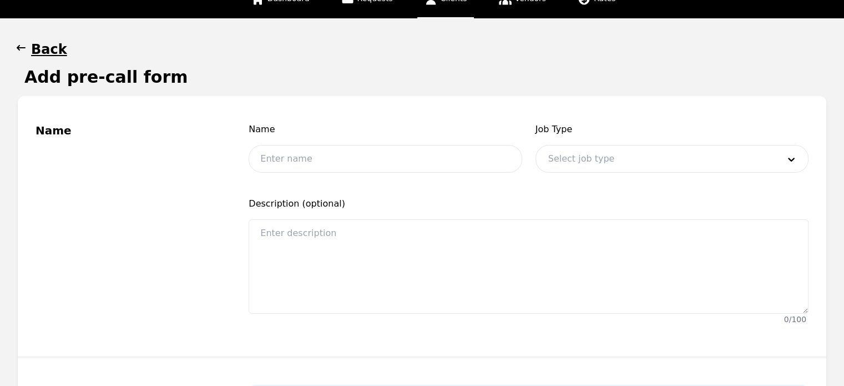
scroll to position [0, 0]
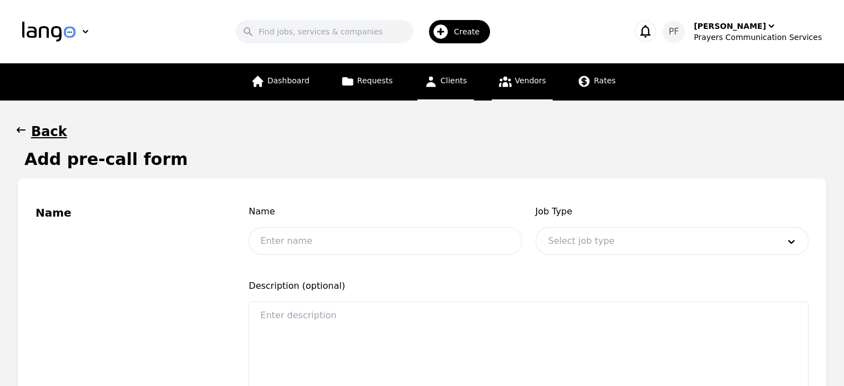
click at [511, 89] on link "Vendors" at bounding box center [522, 81] width 61 height 37
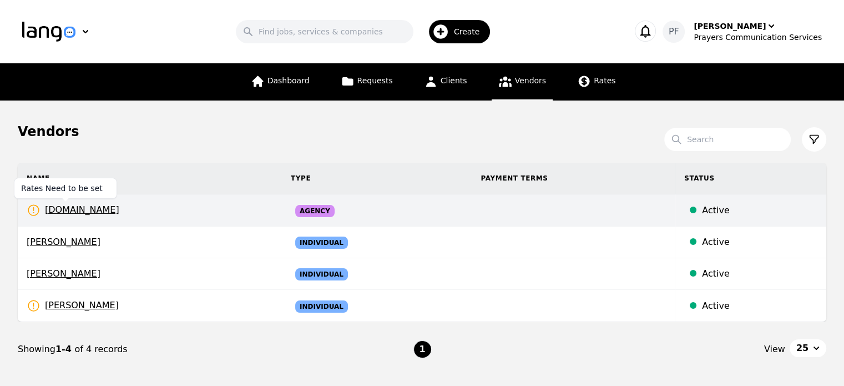
click at [87, 206] on span "[DOMAIN_NAME]" at bounding box center [73, 210] width 93 height 14
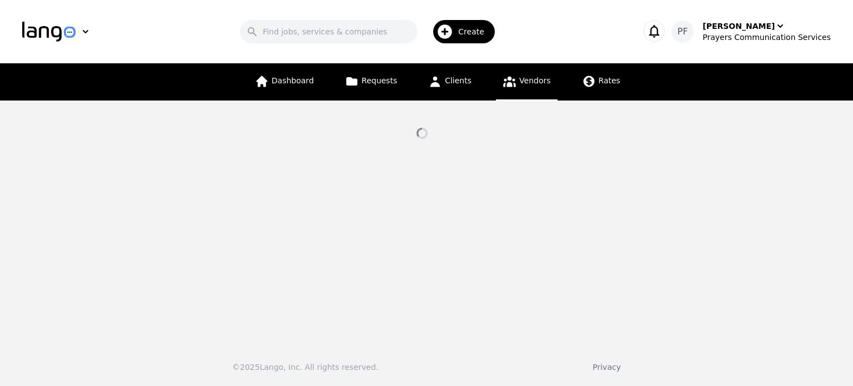
select select "active"
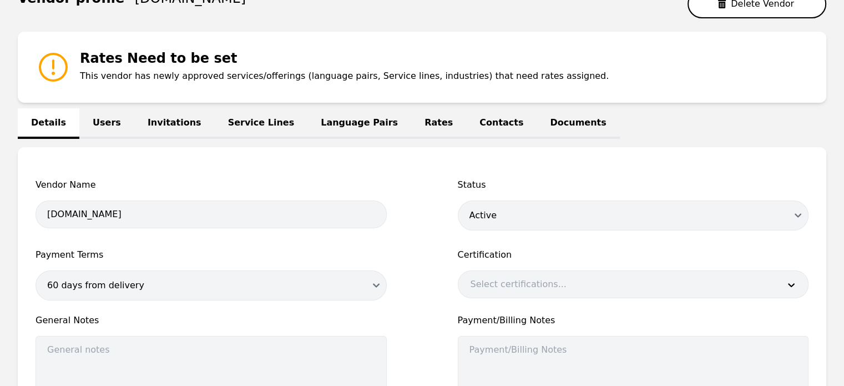
scroll to position [133, 0]
click at [104, 124] on link "Users" at bounding box center [106, 124] width 55 height 31
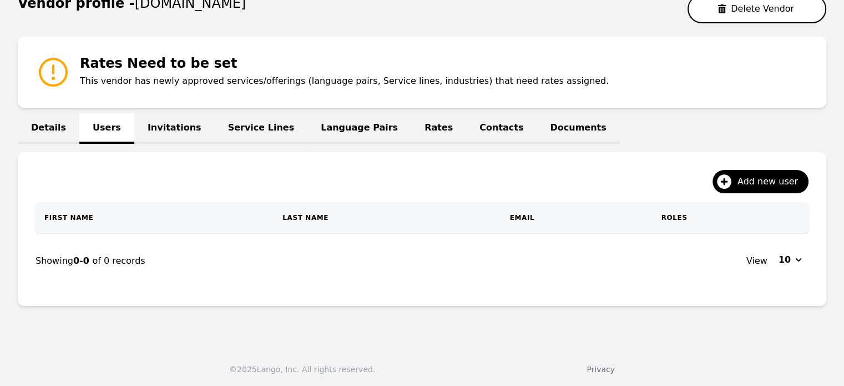
click at [153, 128] on link "Invitations" at bounding box center [174, 128] width 80 height 31
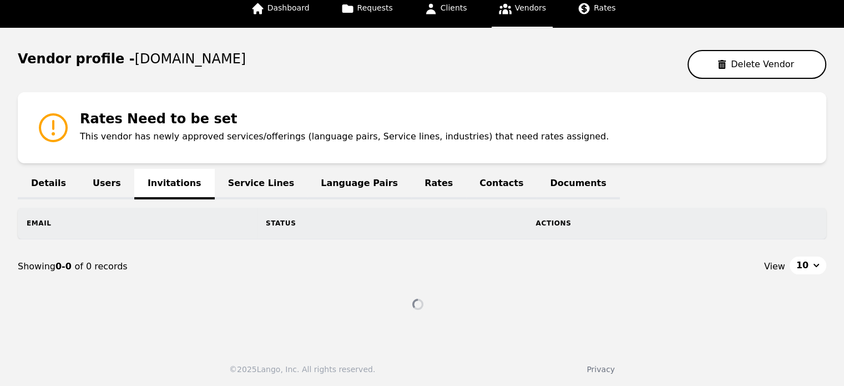
scroll to position [52, 0]
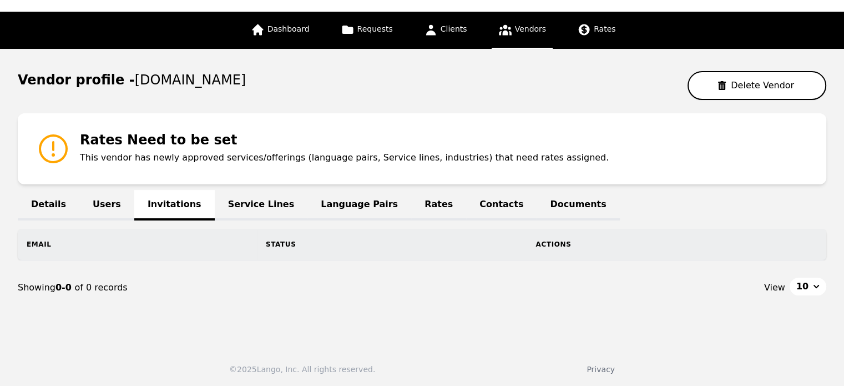
click at [244, 202] on link "Service Lines" at bounding box center [261, 205] width 93 height 31
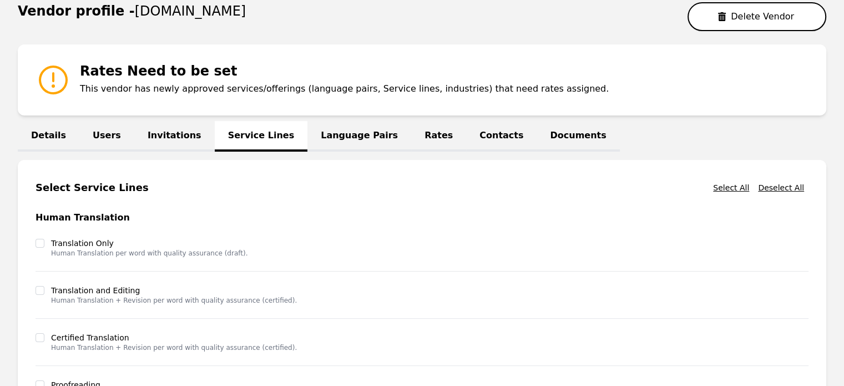
scroll to position [115, 0]
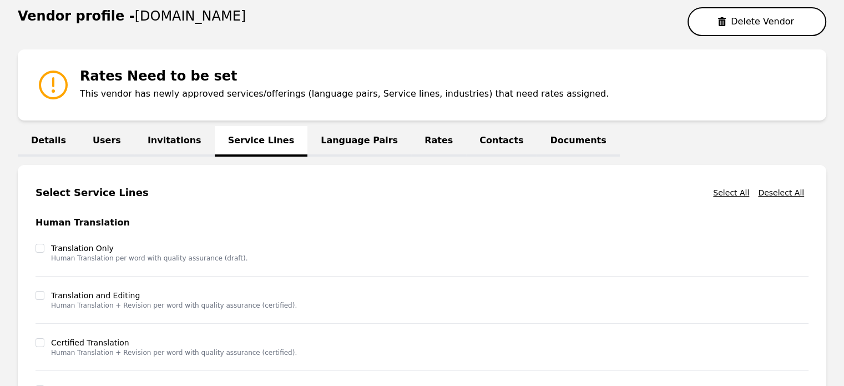
click at [320, 142] on link "Language Pairs" at bounding box center [360, 141] width 104 height 31
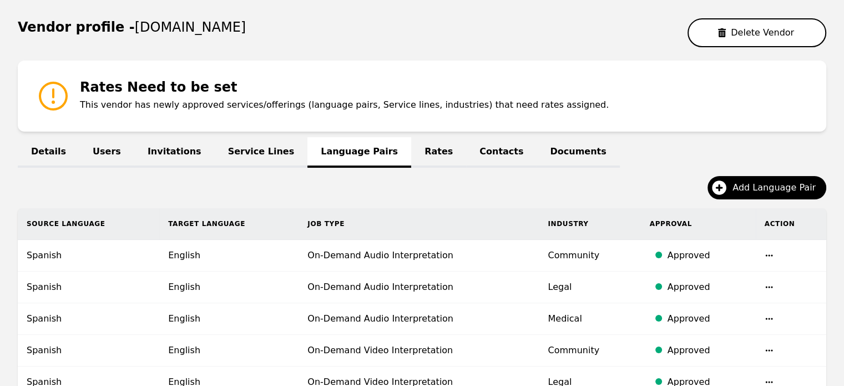
scroll to position [115, 0]
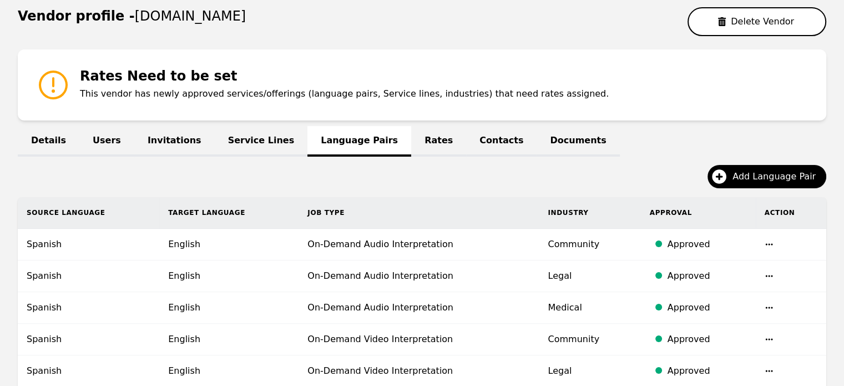
click at [411, 144] on link "Rates" at bounding box center [438, 141] width 55 height 31
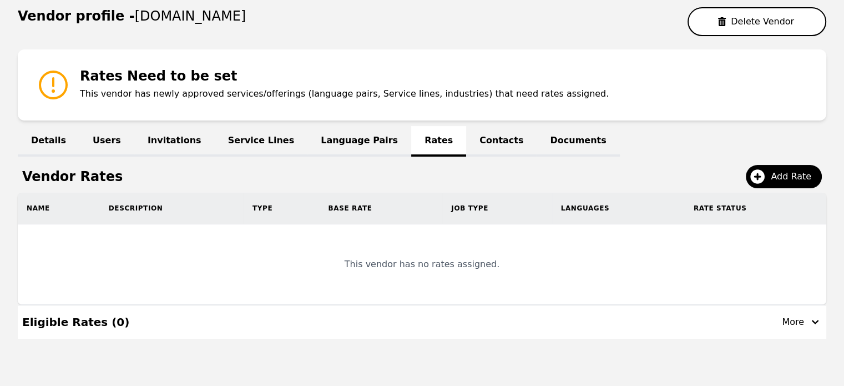
click at [466, 133] on link "Contacts" at bounding box center [501, 141] width 70 height 31
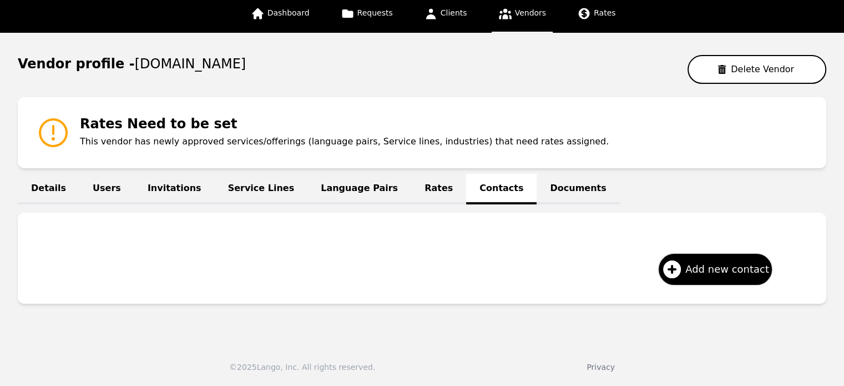
scroll to position [66, 0]
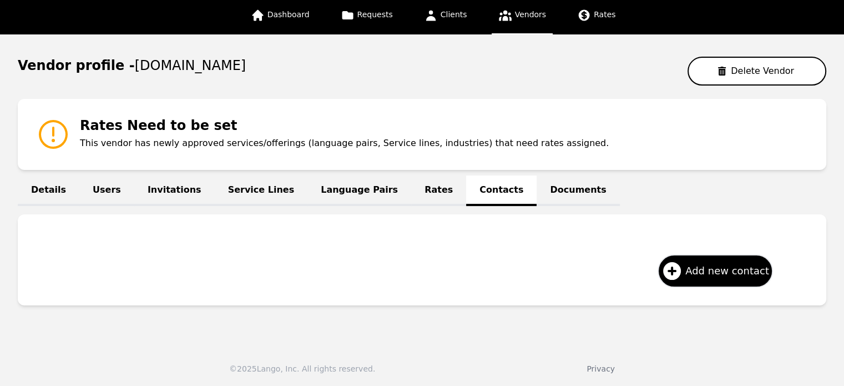
click at [537, 195] on link "Documents" at bounding box center [578, 190] width 83 height 31
